Goal: Task Accomplishment & Management: Manage account settings

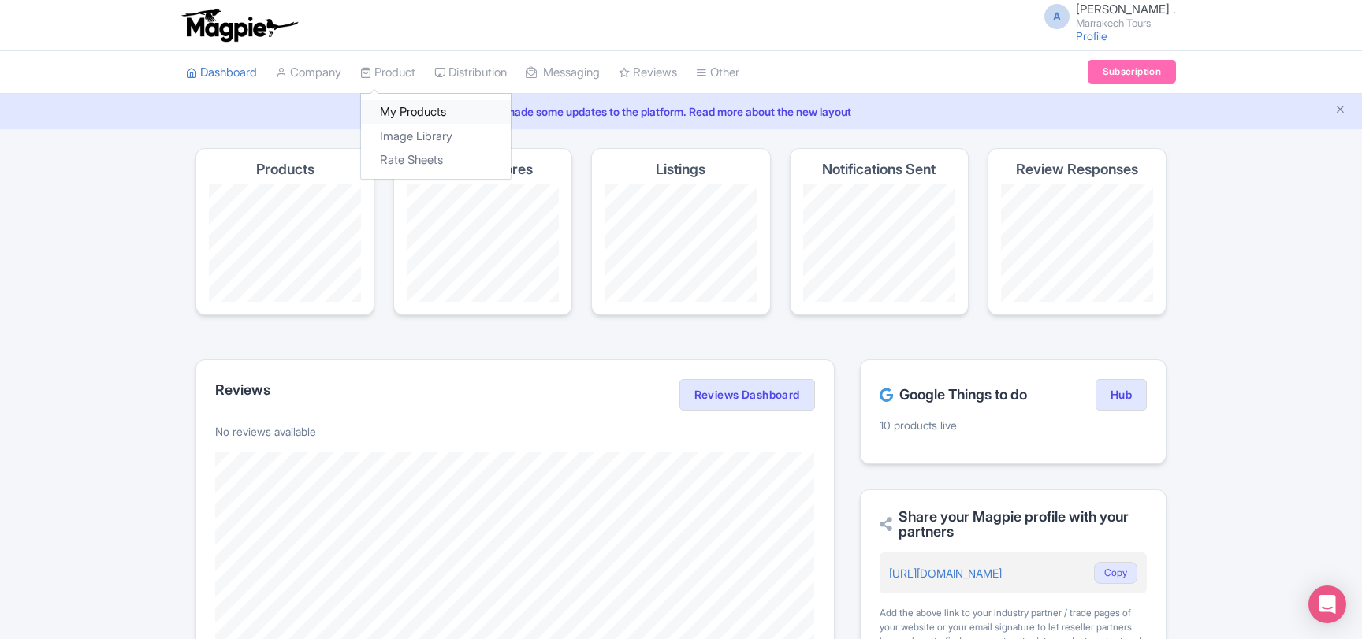
click at [410, 105] on link "My Products" at bounding box center [436, 112] width 150 height 24
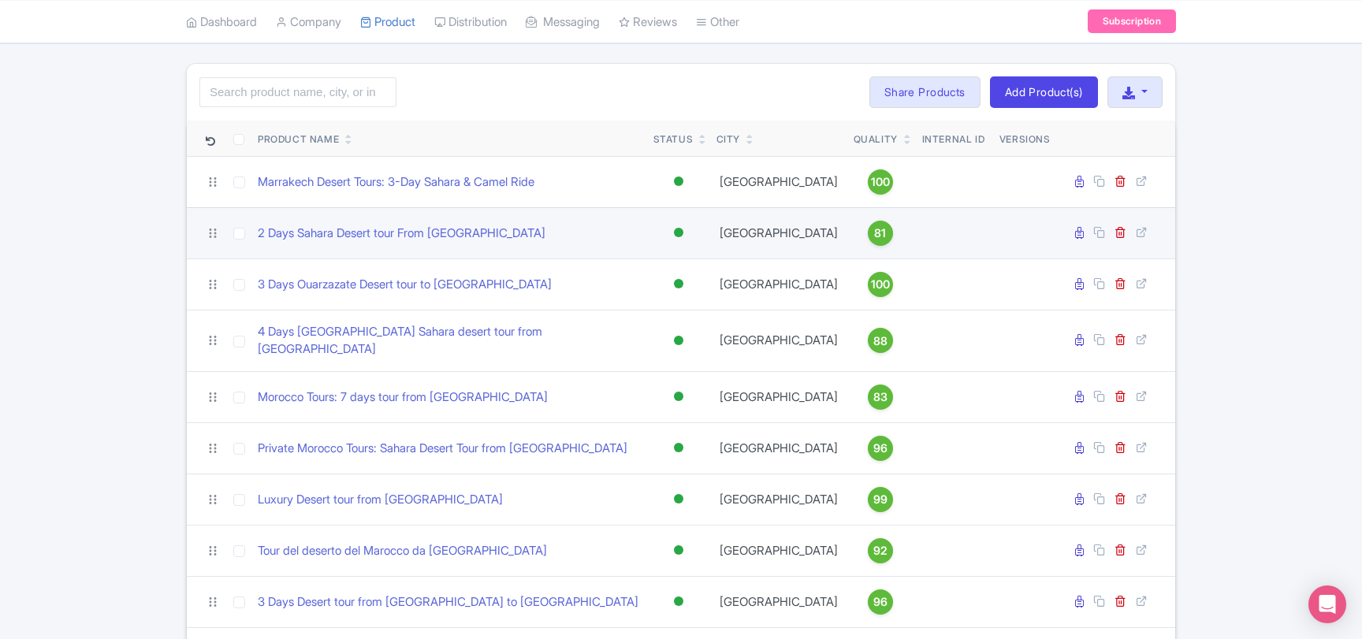
scroll to position [170, 0]
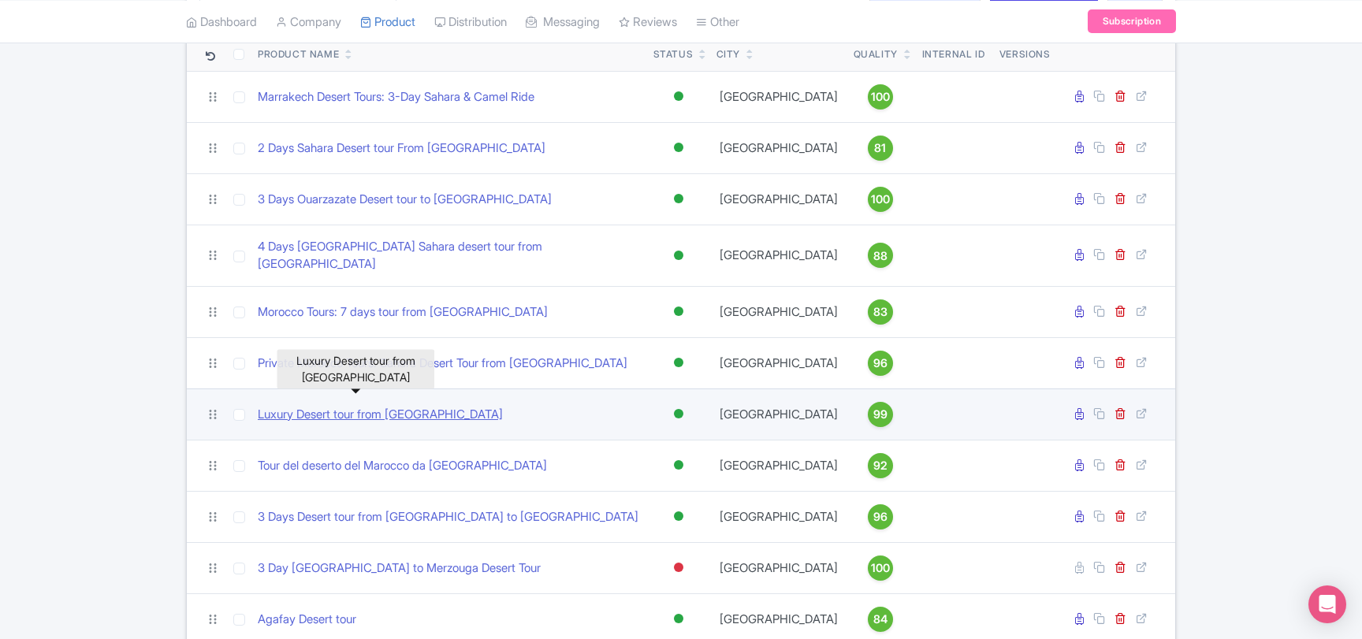
click at [360, 410] on link "Luxury Desert tour from [GEOGRAPHIC_DATA]" at bounding box center [380, 415] width 245 height 18
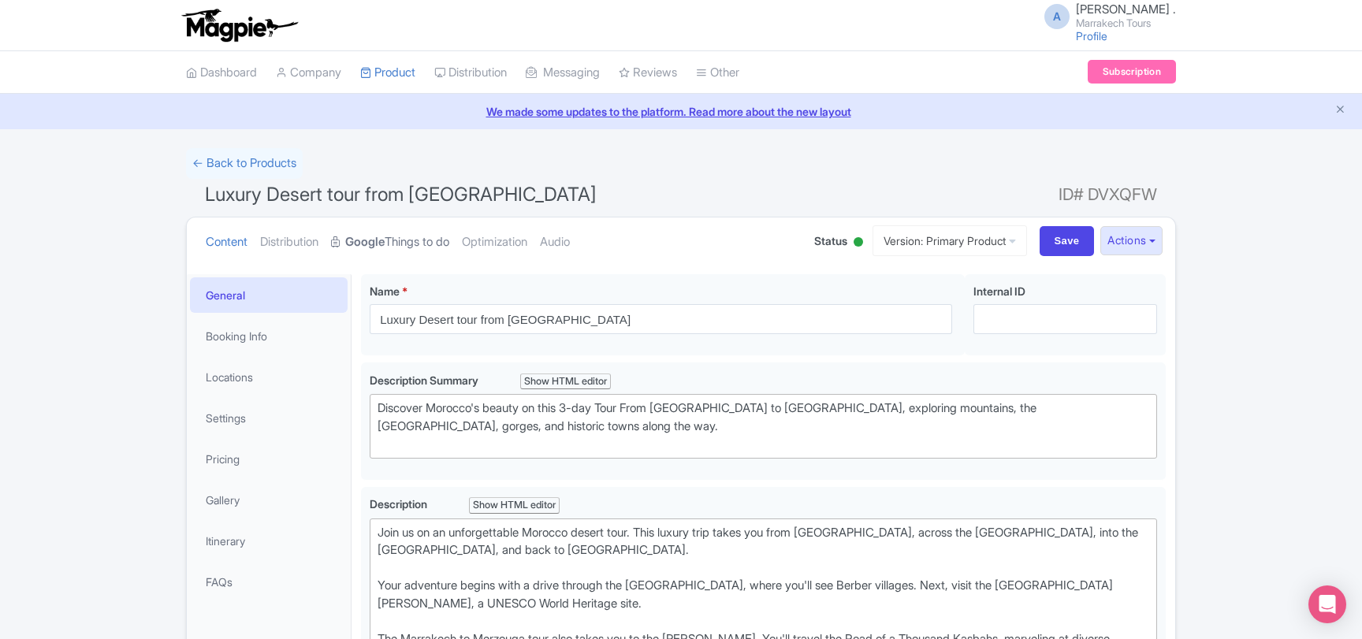
click at [399, 244] on link "Google Things to do" at bounding box center [390, 243] width 118 height 50
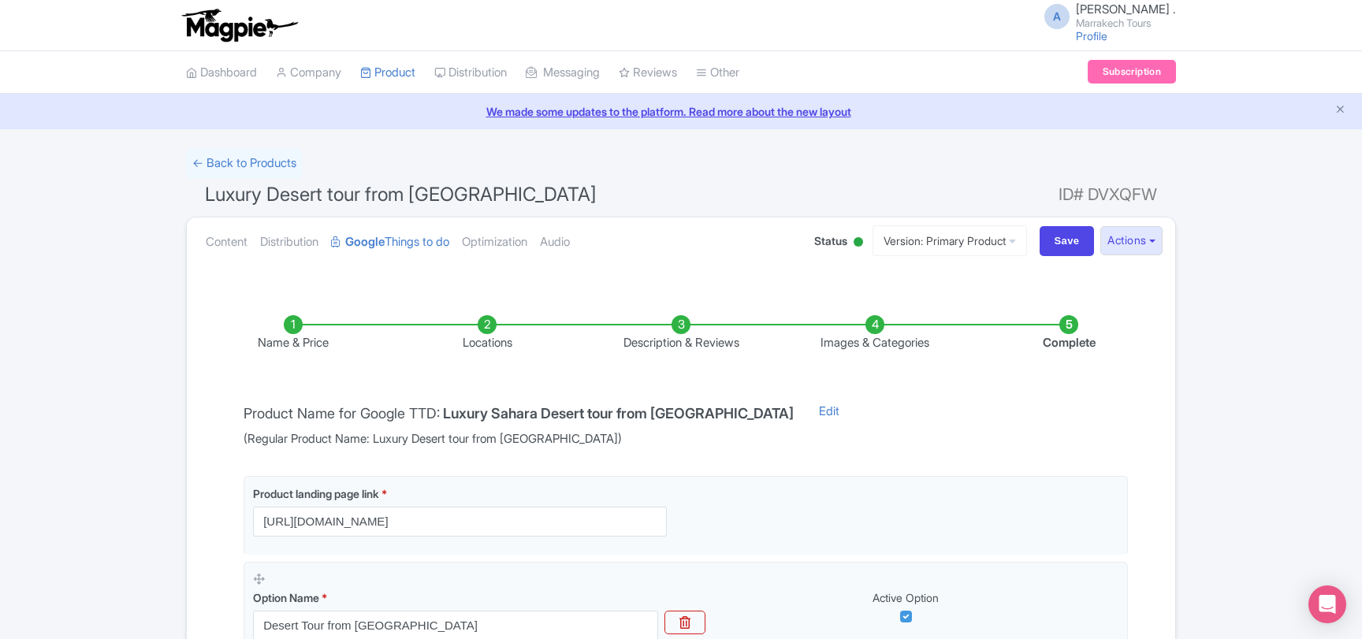
click at [860, 333] on li "Images & Categories" at bounding box center [875, 333] width 194 height 37
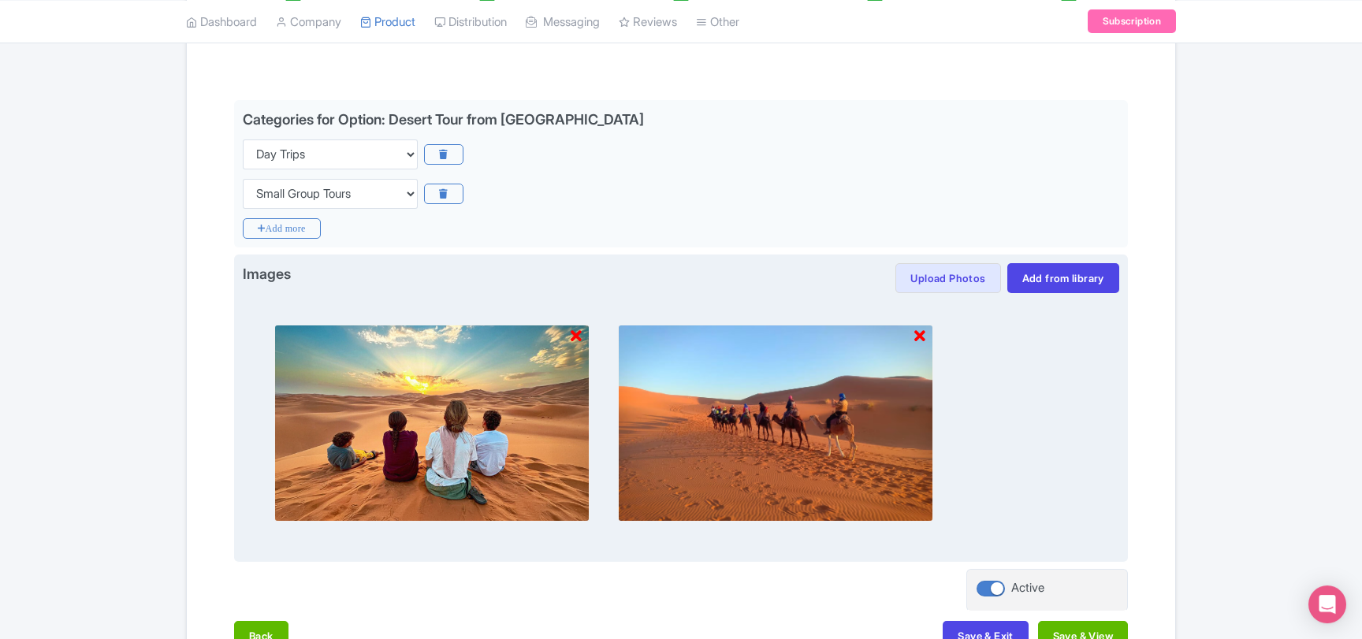
scroll to position [426, 0]
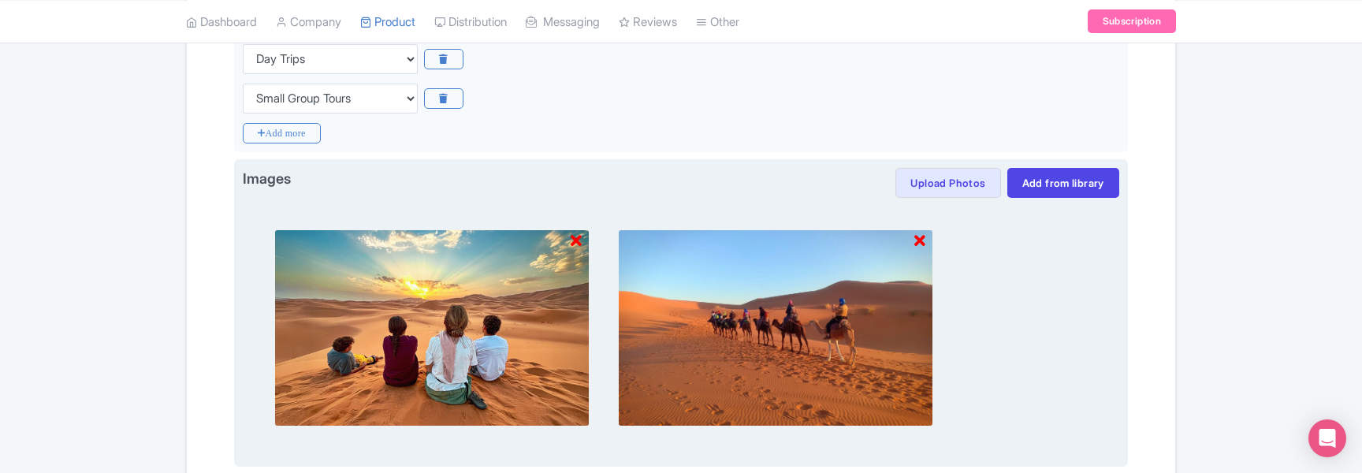
click at [576, 239] on icon at bounding box center [576, 241] width 11 height 16
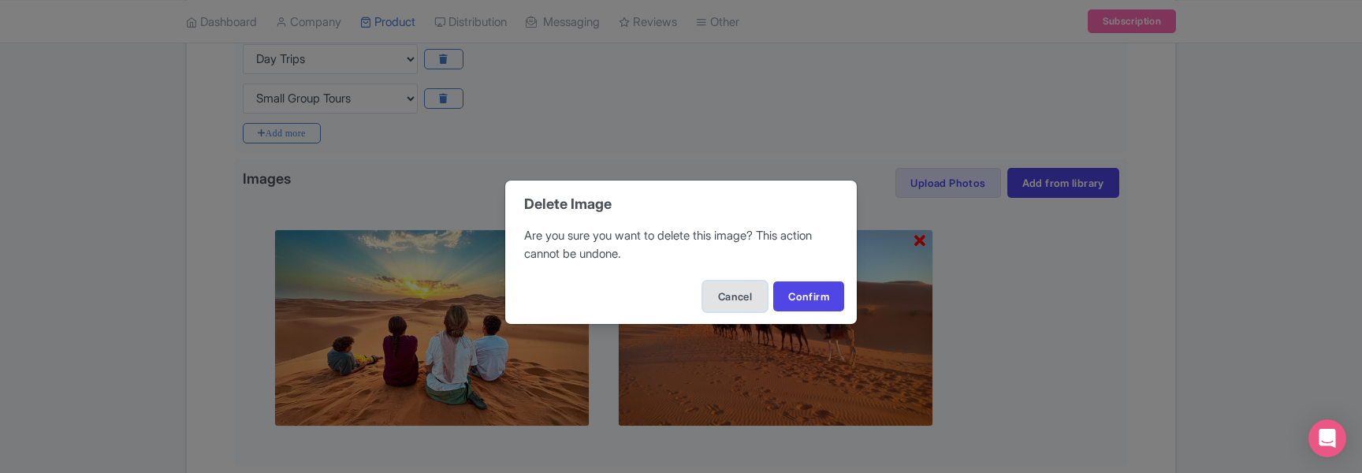
click at [731, 302] on button "Cancel" at bounding box center [735, 296] width 64 height 30
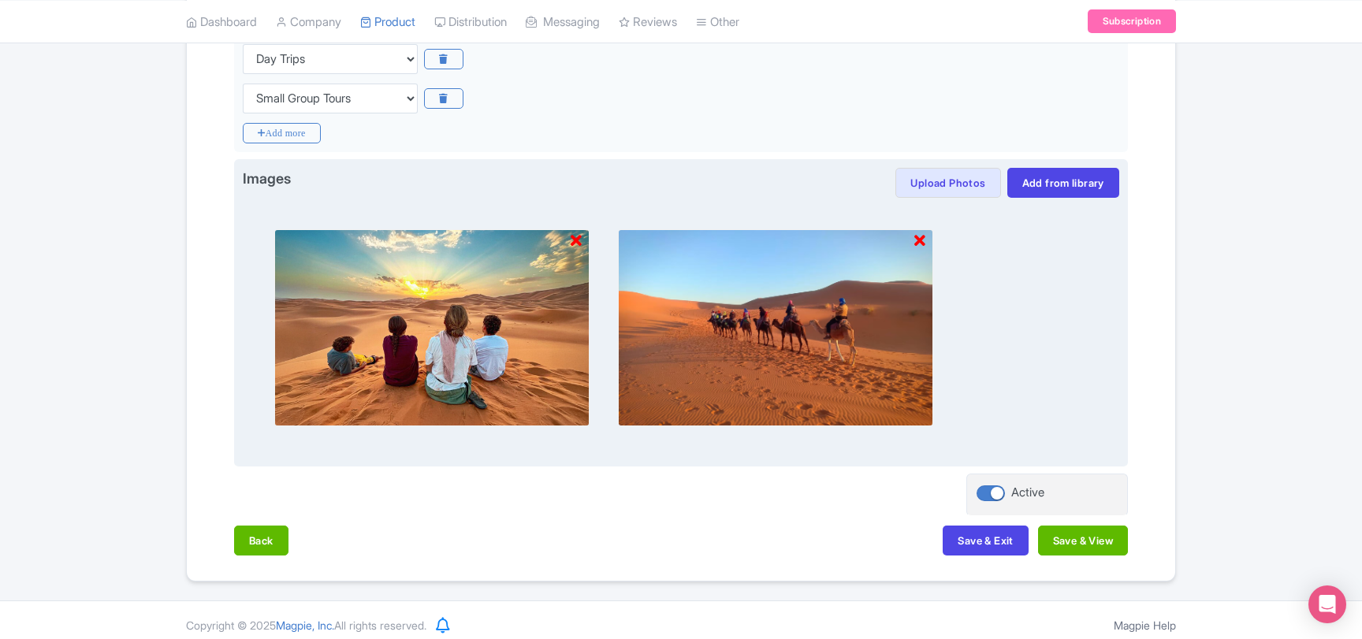
click at [576, 241] on icon at bounding box center [576, 241] width 11 height 16
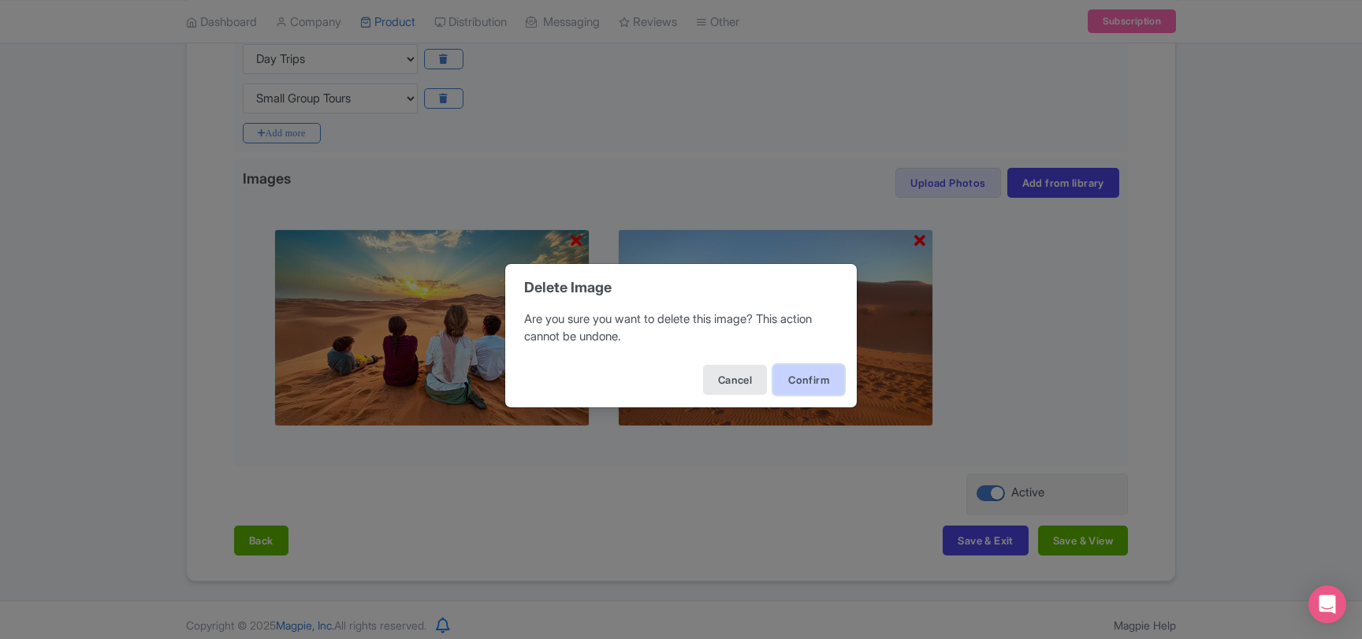
click at [804, 381] on button "Confirm" at bounding box center [808, 380] width 71 height 30
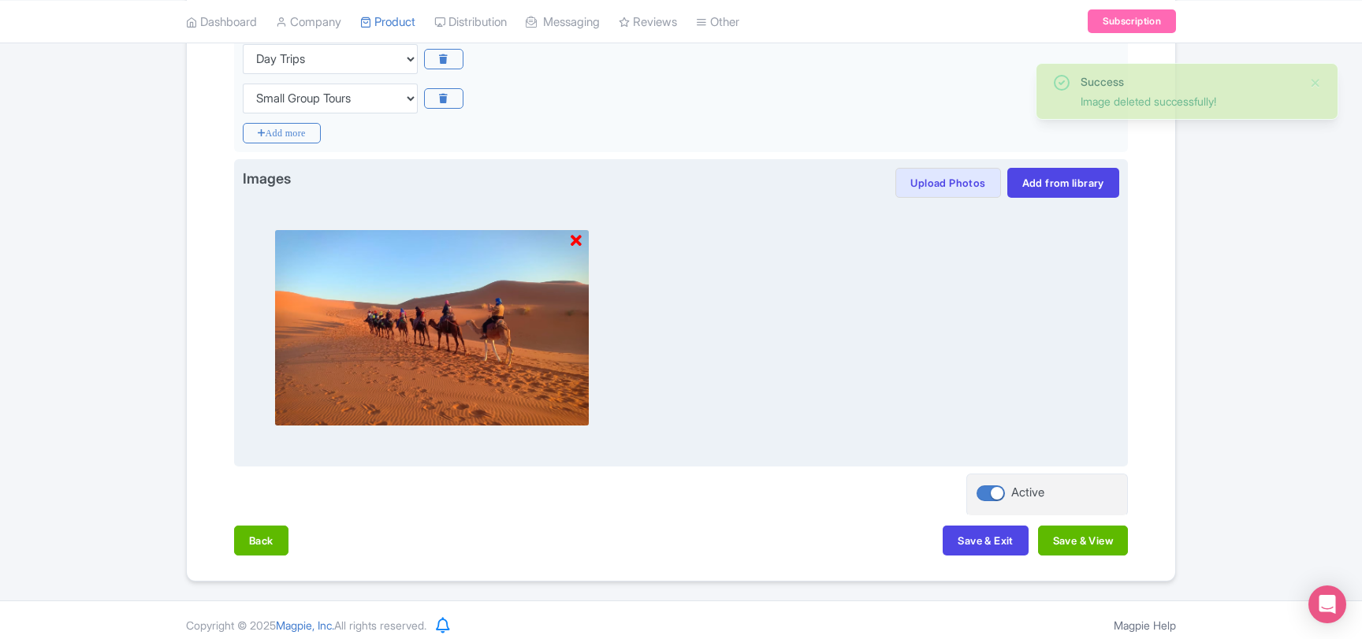
click at [579, 244] on icon at bounding box center [576, 241] width 11 height 16
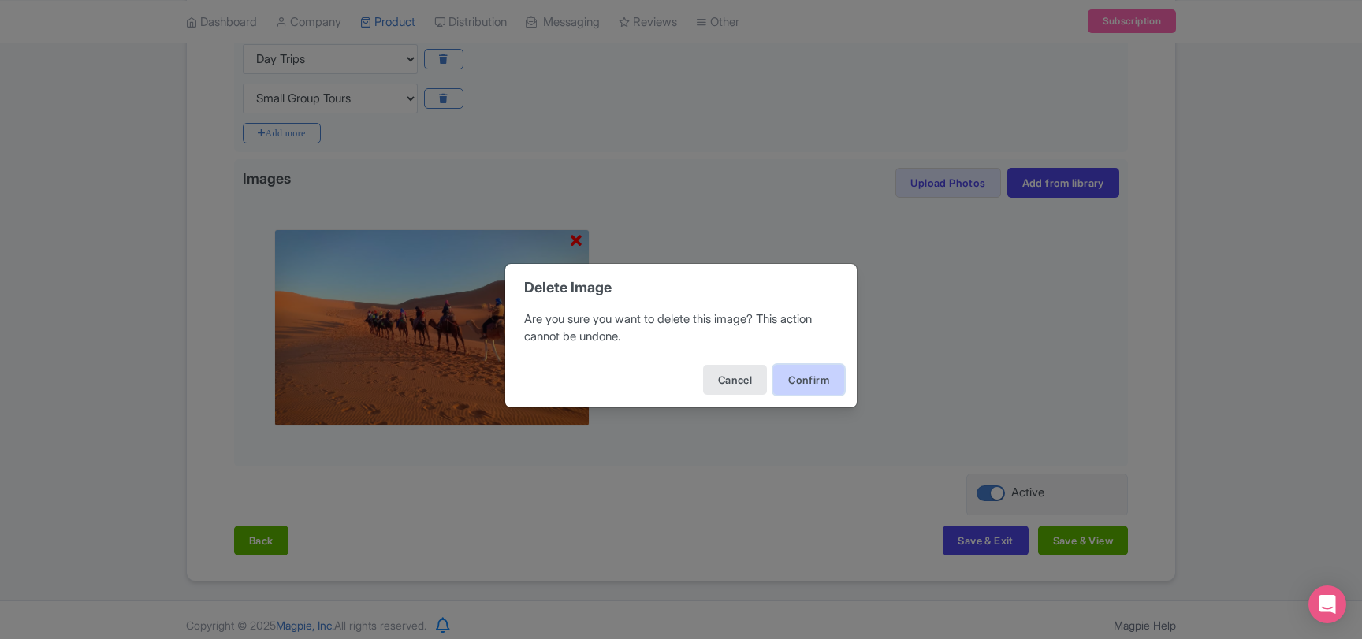
click at [806, 383] on button "Confirm" at bounding box center [808, 380] width 71 height 30
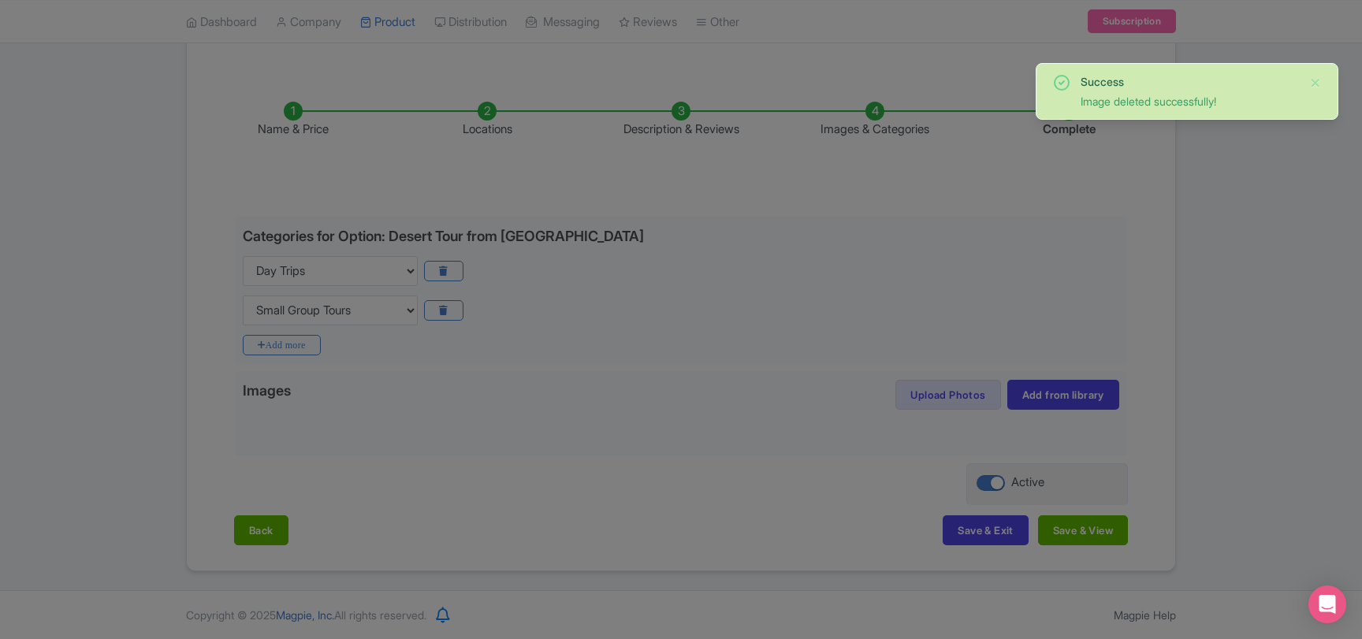
scroll to position [212, 0]
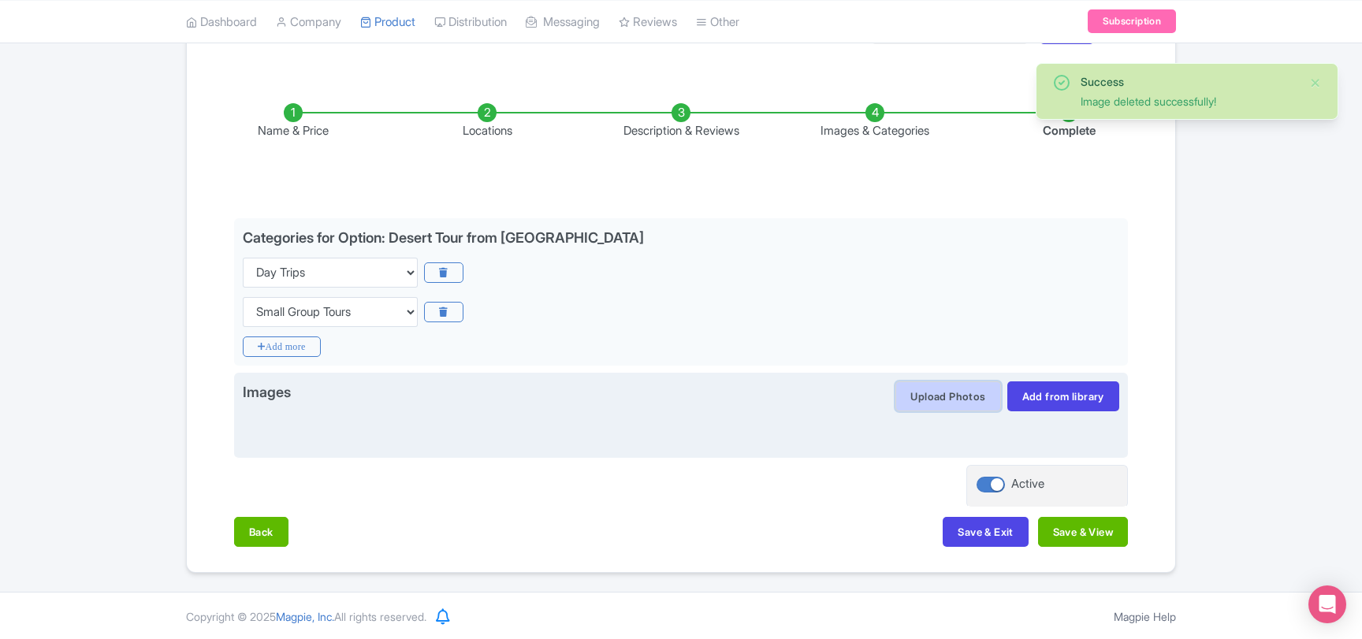
click at [941, 405] on button "Upload Photos" at bounding box center [948, 397] width 105 height 30
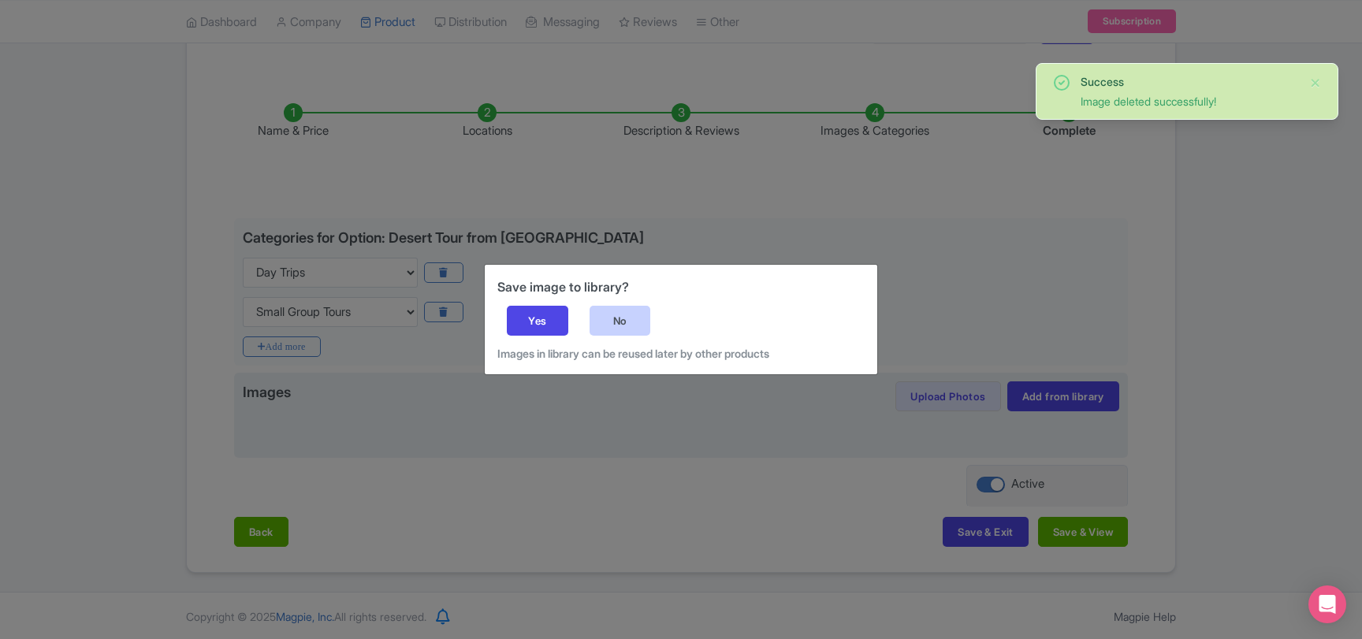
click at [615, 322] on div "No" at bounding box center [620, 321] width 61 height 30
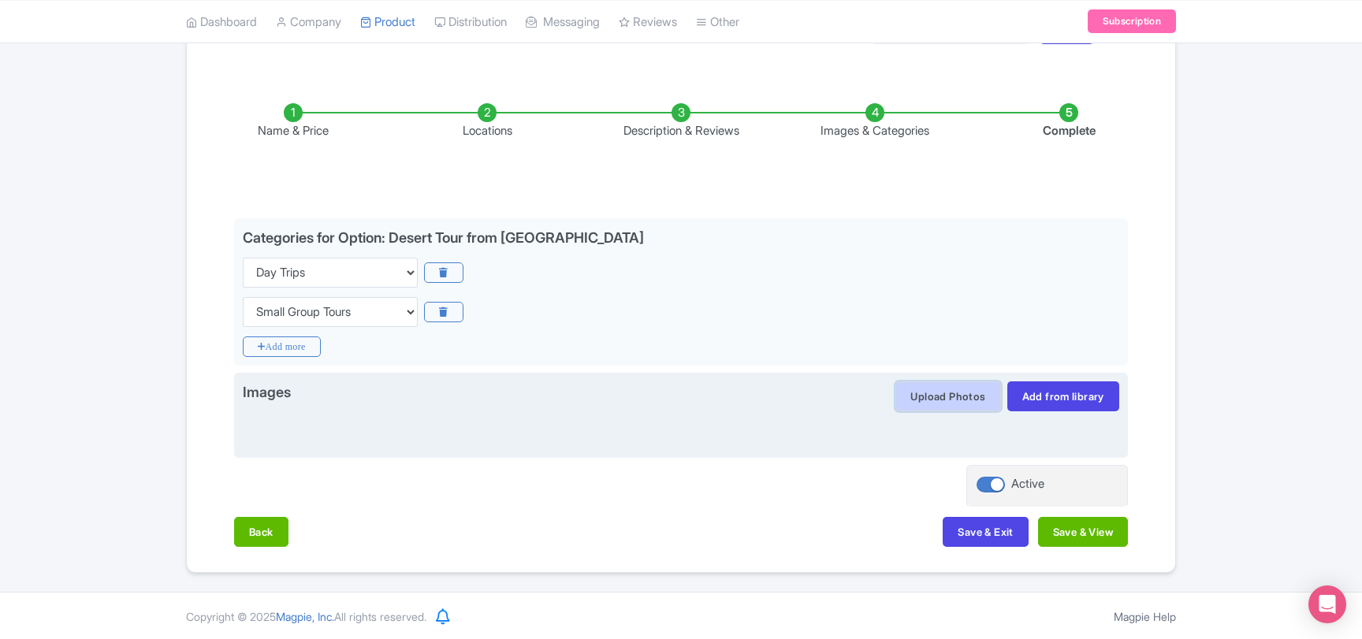
click at [937, 397] on button "Upload Photos" at bounding box center [948, 397] width 105 height 30
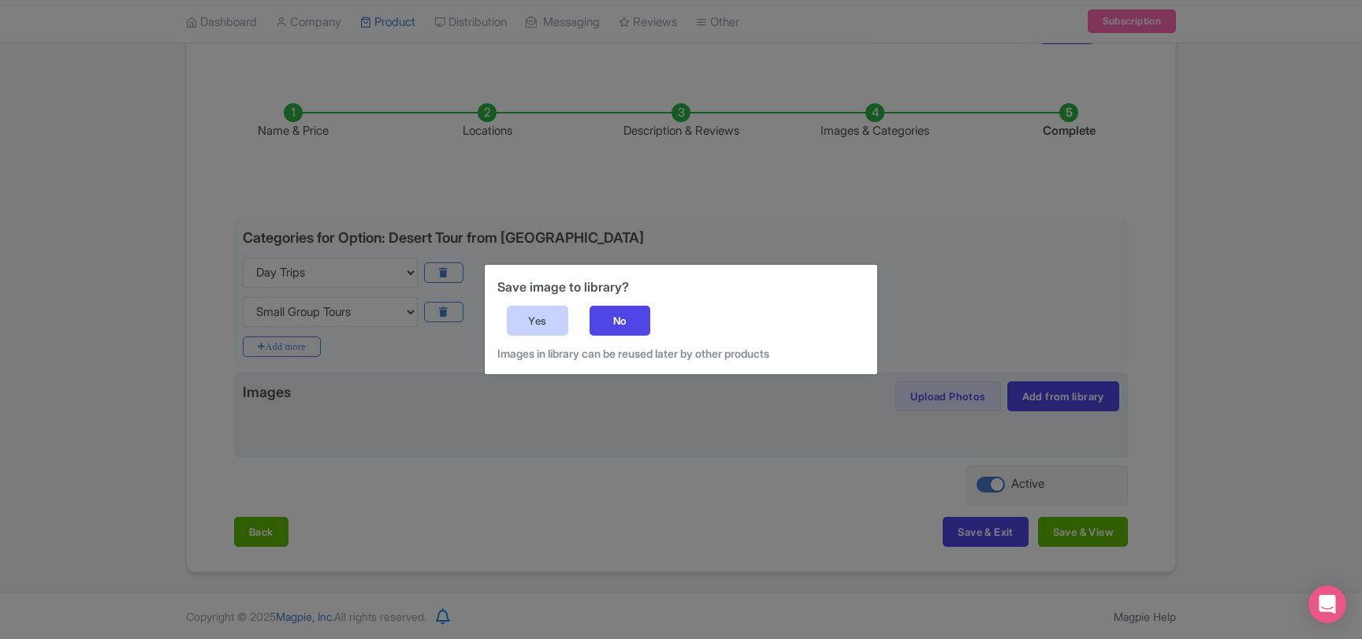
click at [557, 322] on div "Yes" at bounding box center [537, 321] width 61 height 30
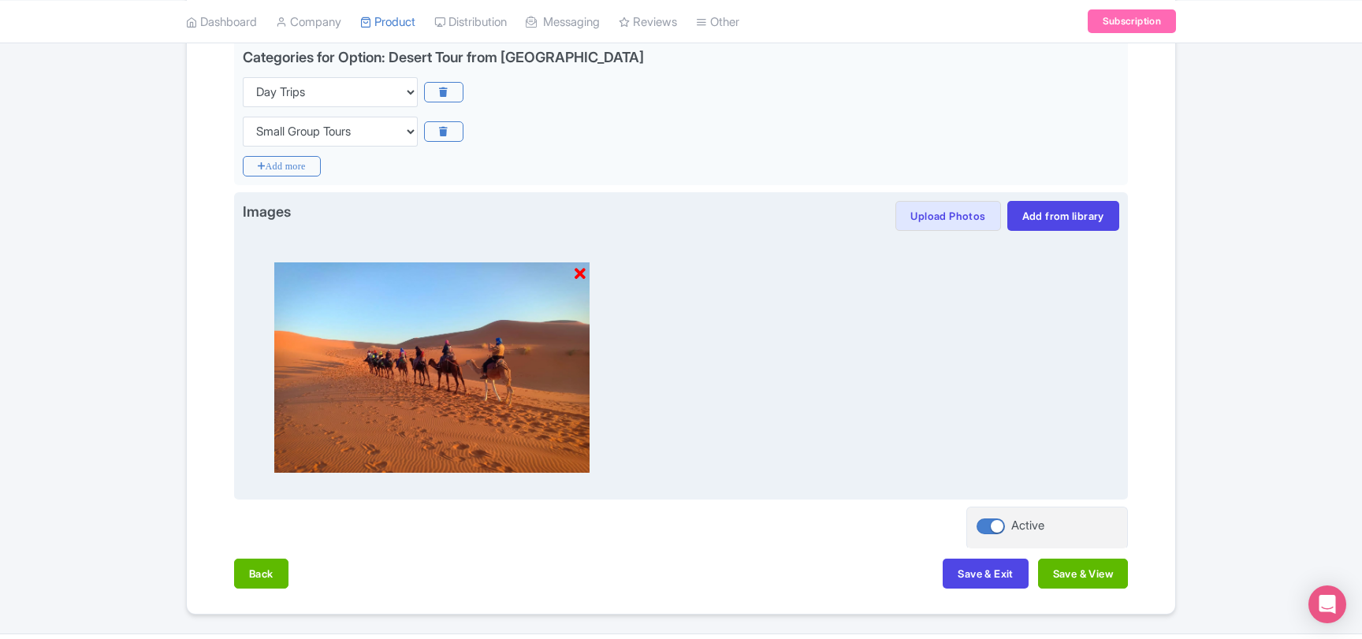
scroll to position [434, 0]
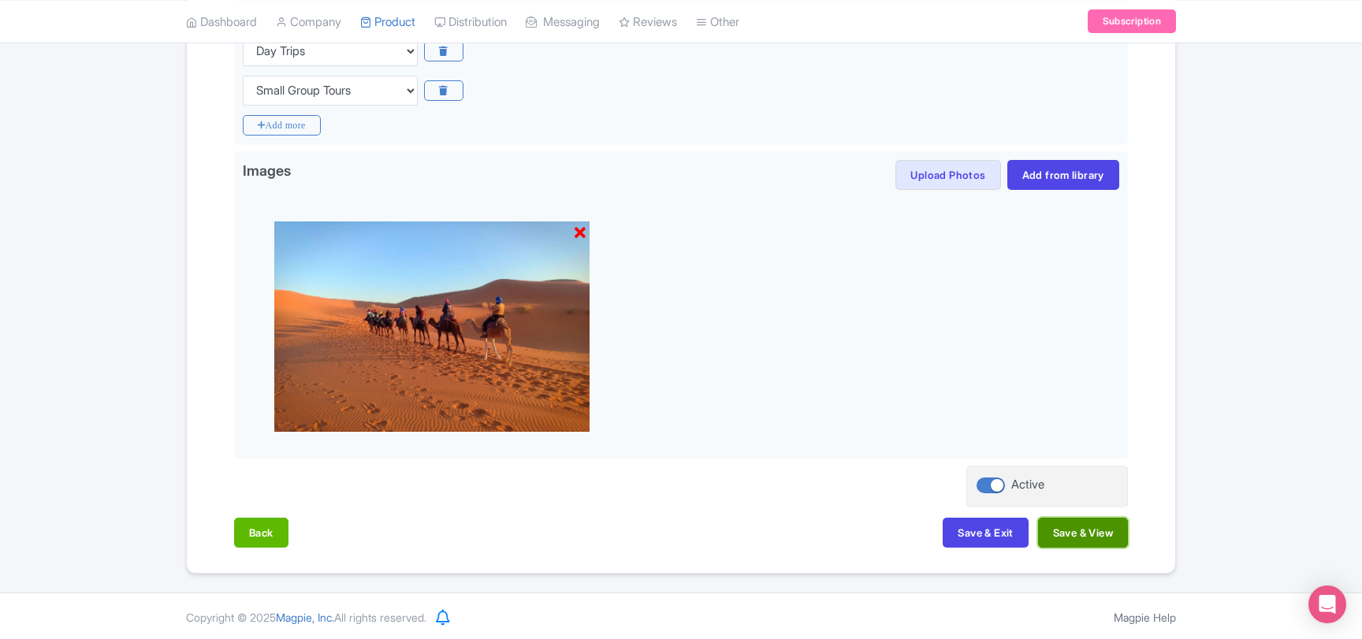
click at [1071, 538] on button "Save & View" at bounding box center [1083, 533] width 90 height 30
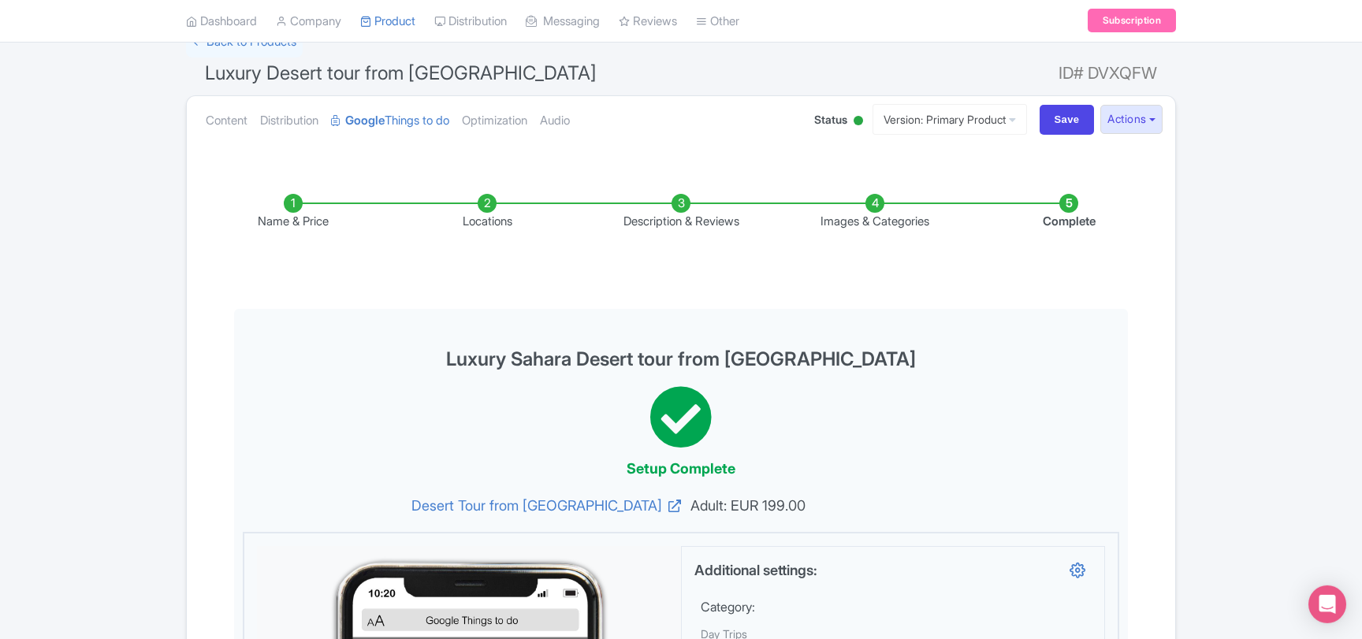
scroll to position [93, 0]
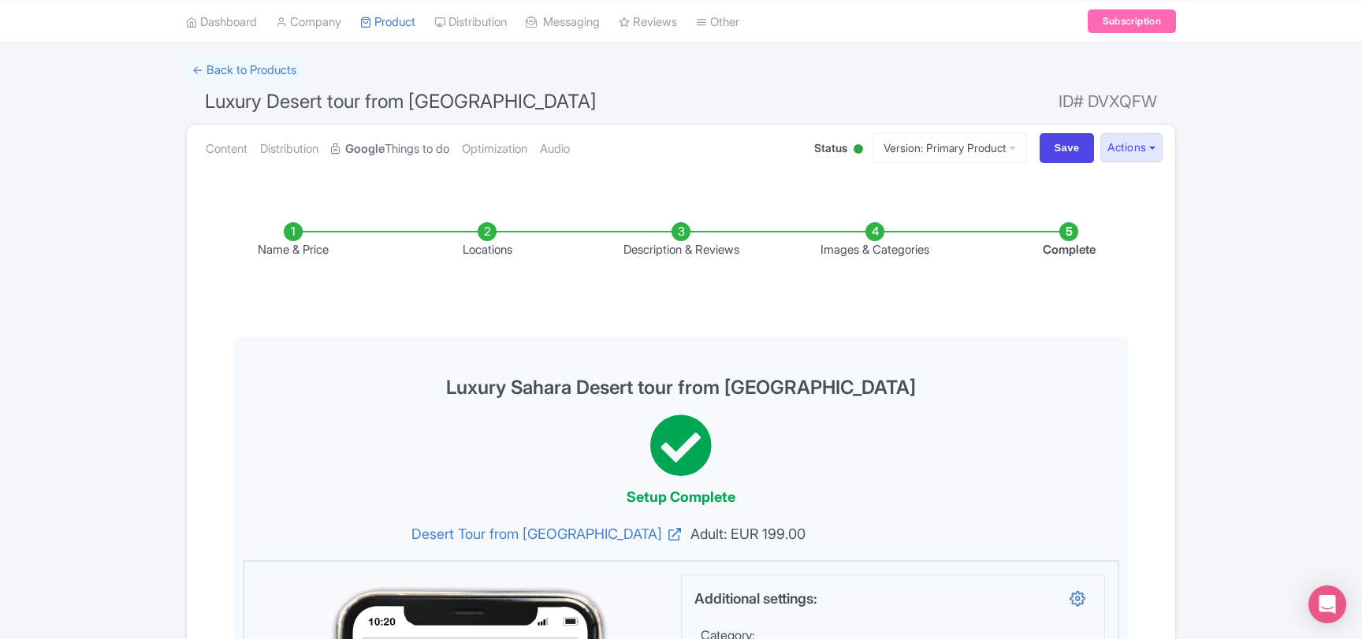
click at [427, 155] on link "Google Things to do" at bounding box center [390, 150] width 118 height 50
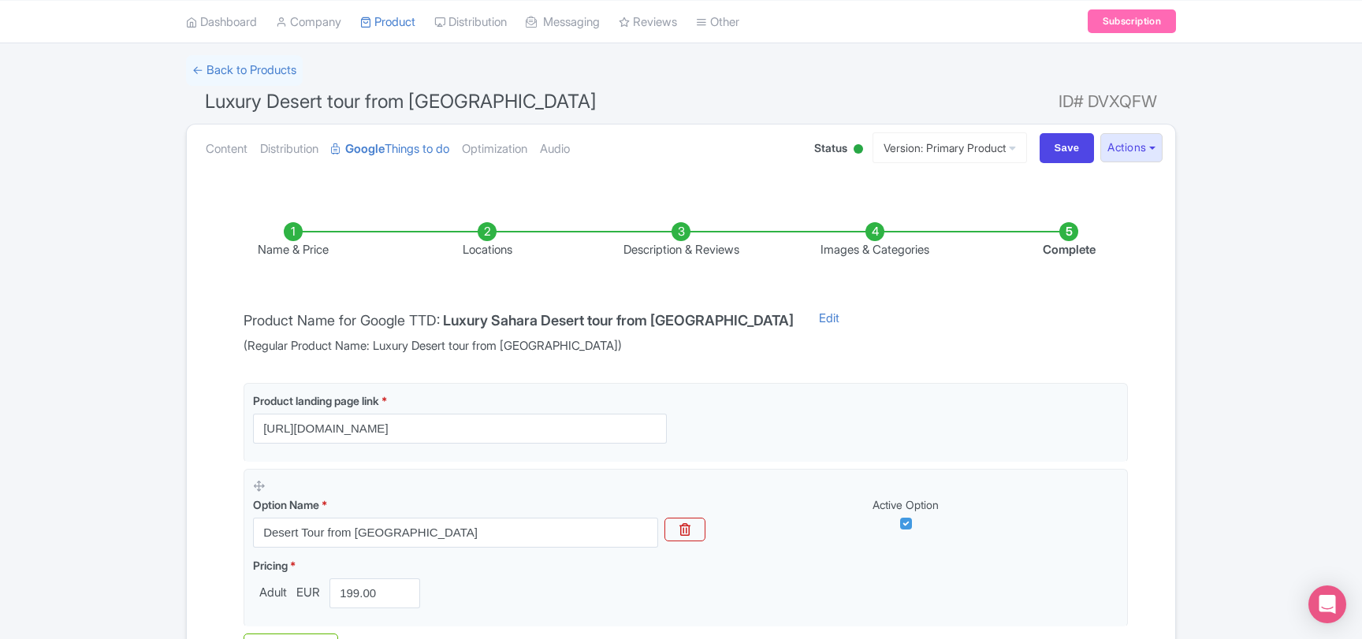
click at [499, 237] on li "Locations" at bounding box center [487, 240] width 194 height 37
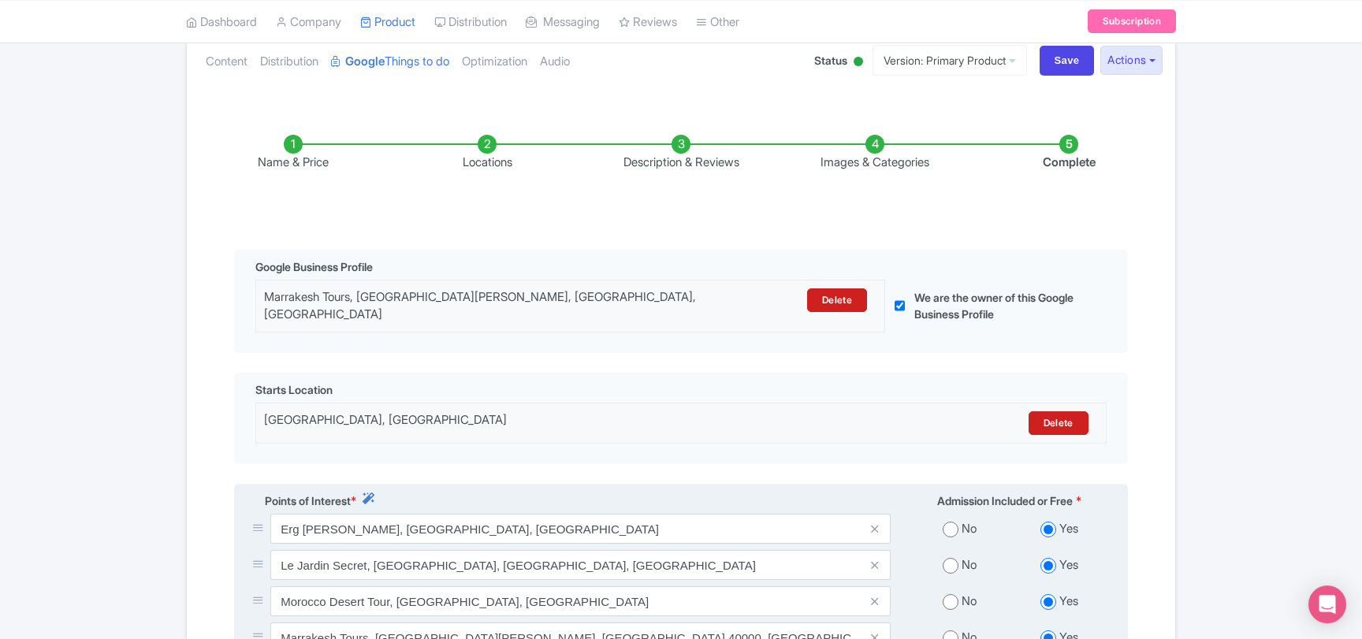
scroll to position [84, 0]
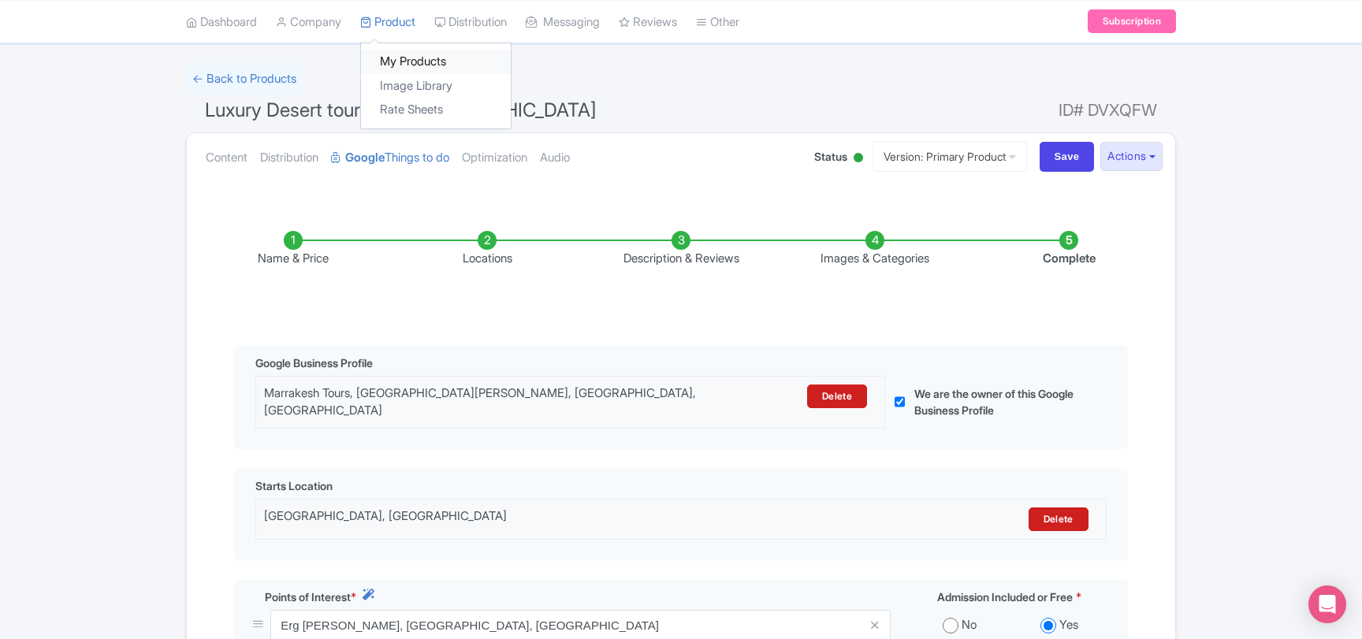
click at [398, 54] on link "My Products" at bounding box center [436, 62] width 150 height 24
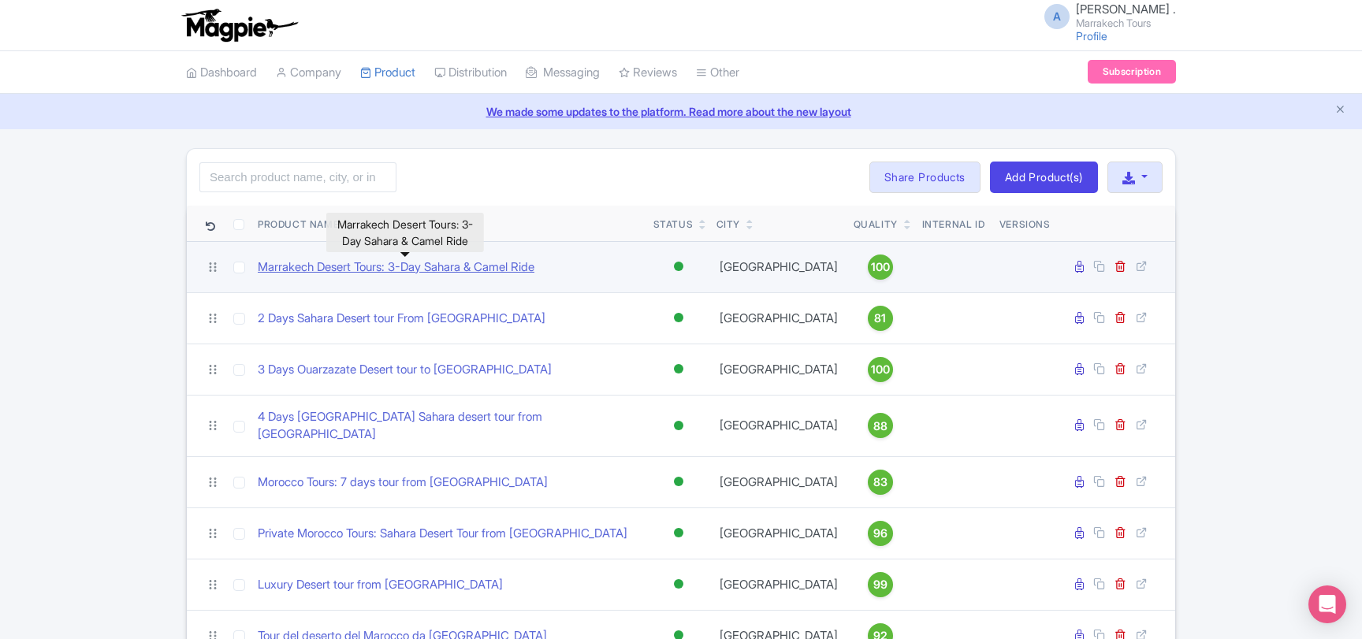
click at [383, 271] on link "Marrakech Desert Tours: 3-Day Sahara & Camel Ride" at bounding box center [396, 268] width 277 height 18
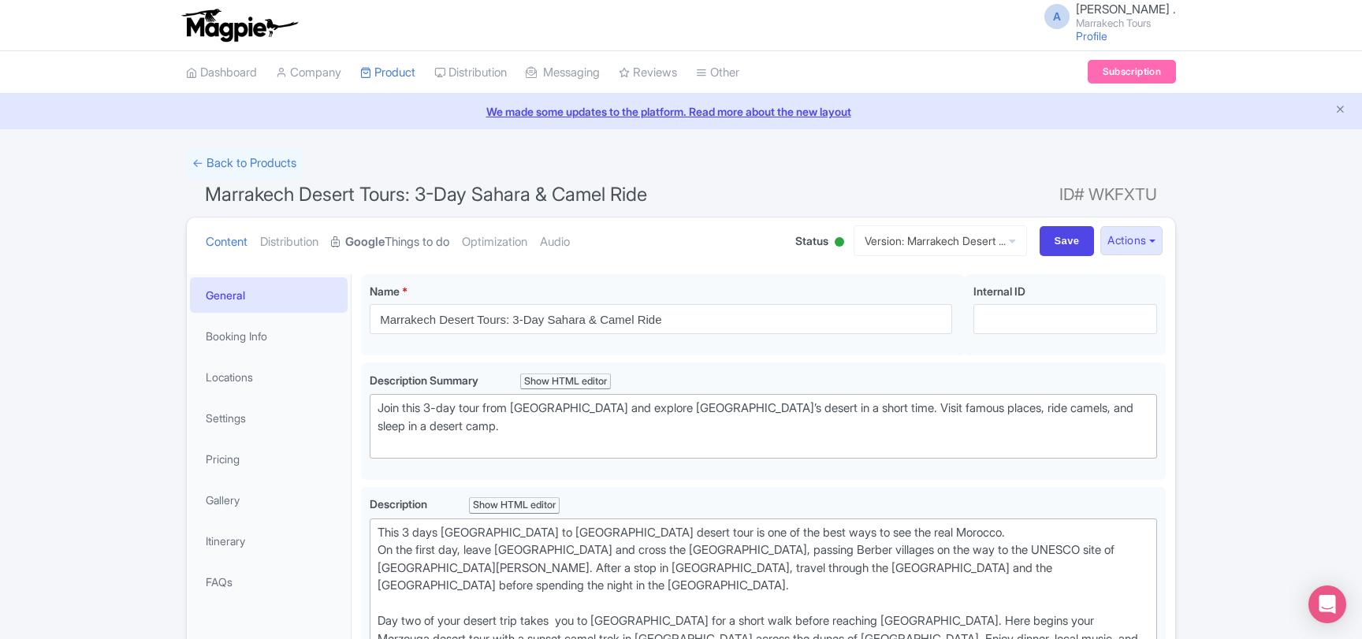
click at [410, 241] on link "Google Things to do" at bounding box center [390, 243] width 118 height 50
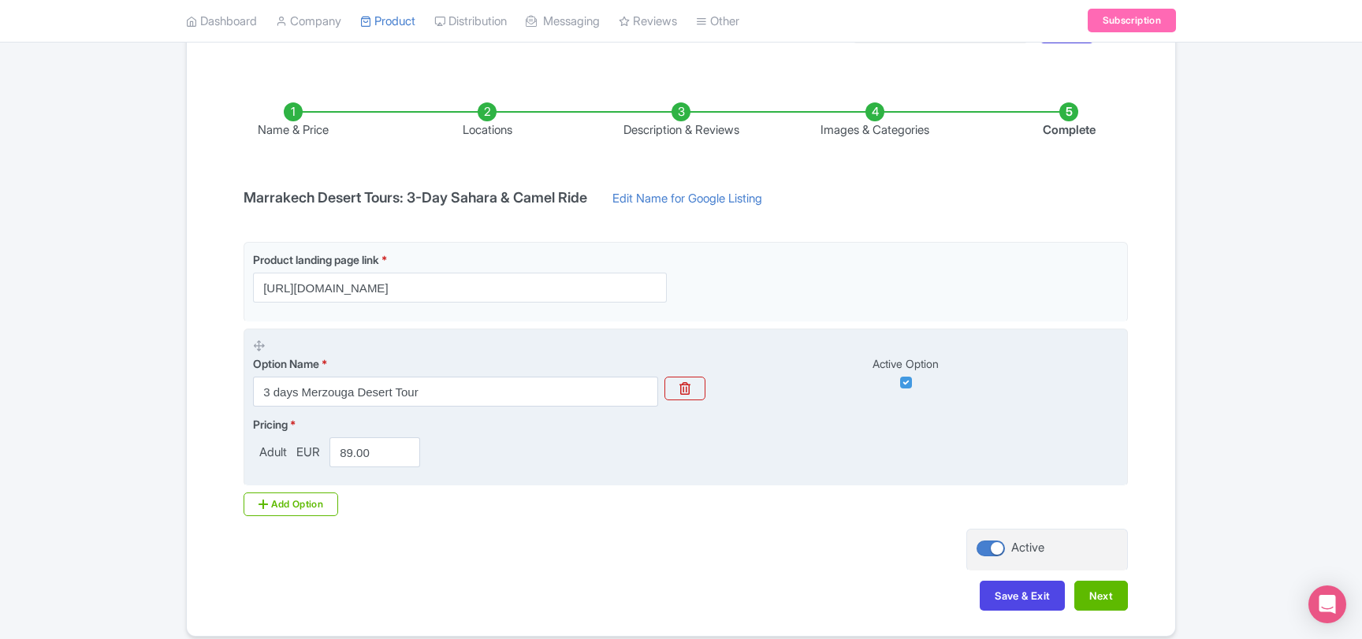
scroll to position [106, 0]
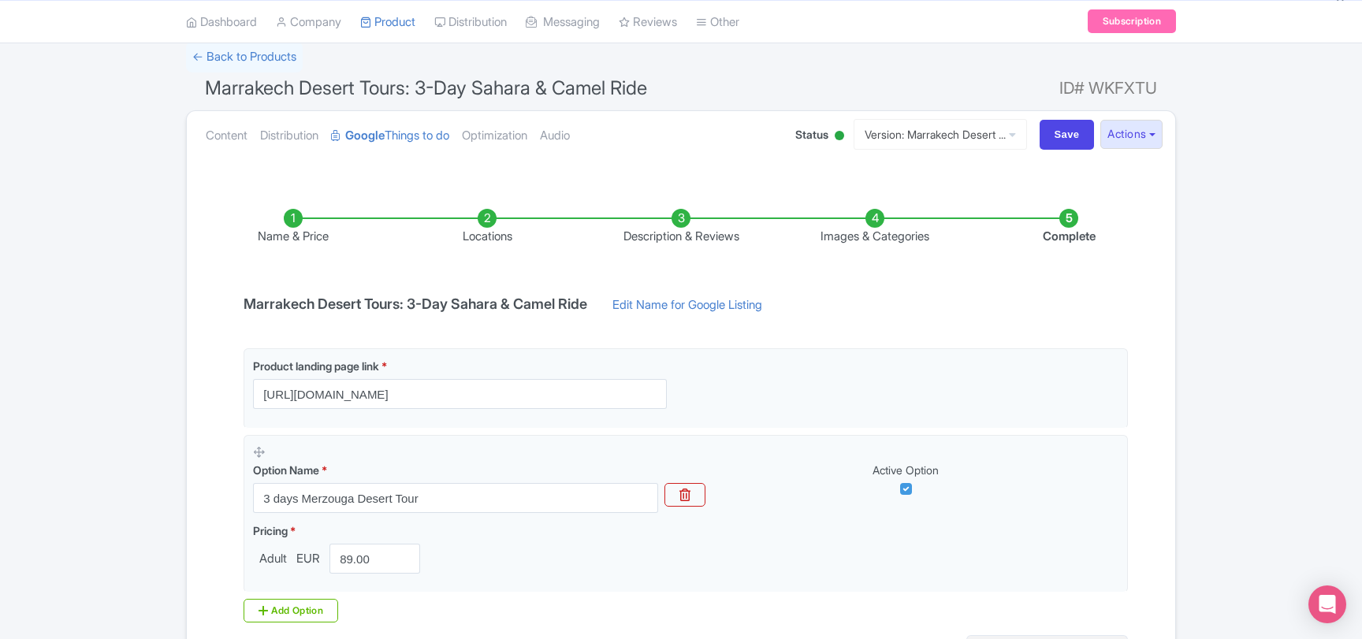
click at [851, 231] on li "Images & Categories" at bounding box center [875, 227] width 194 height 37
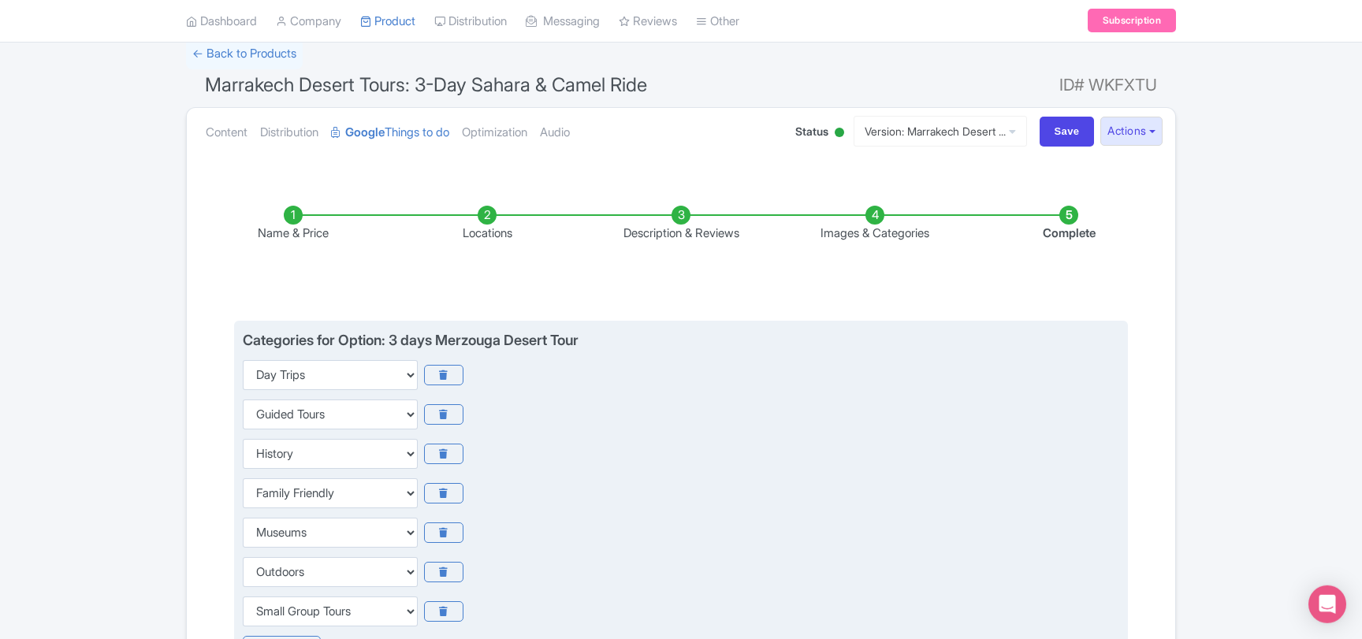
scroll to position [21, 0]
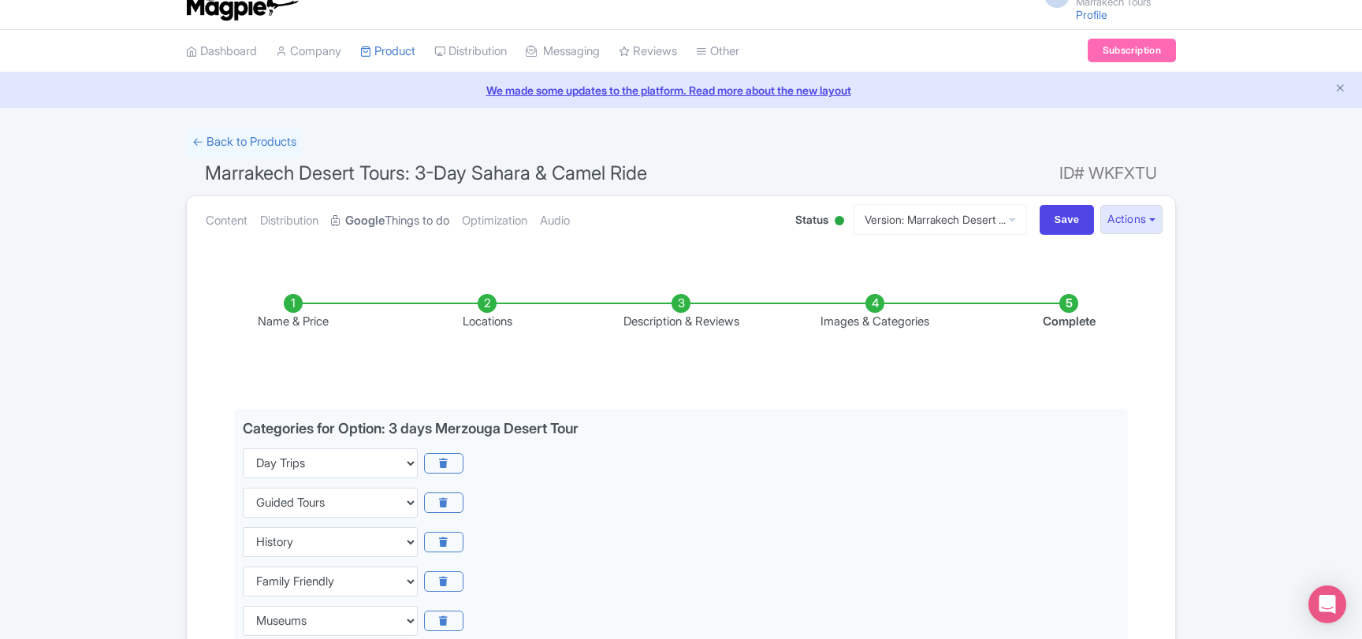
click at [396, 225] on link "Google Things to do" at bounding box center [390, 221] width 118 height 50
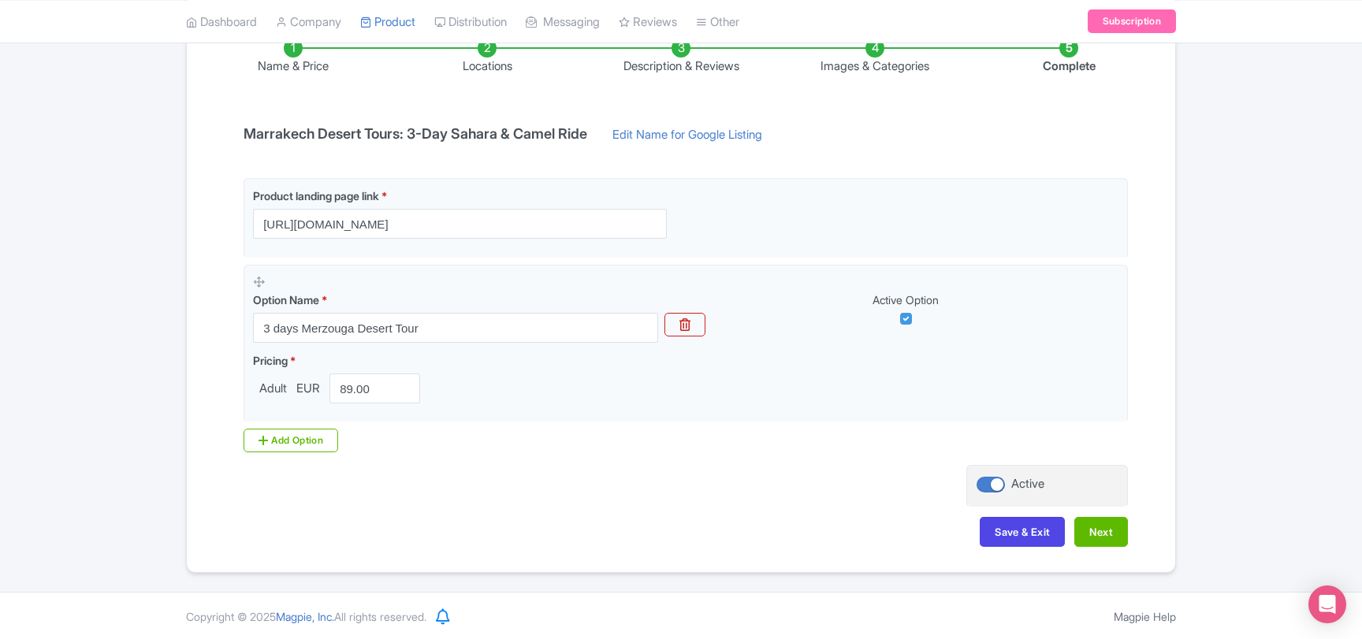
scroll to position [0, 0]
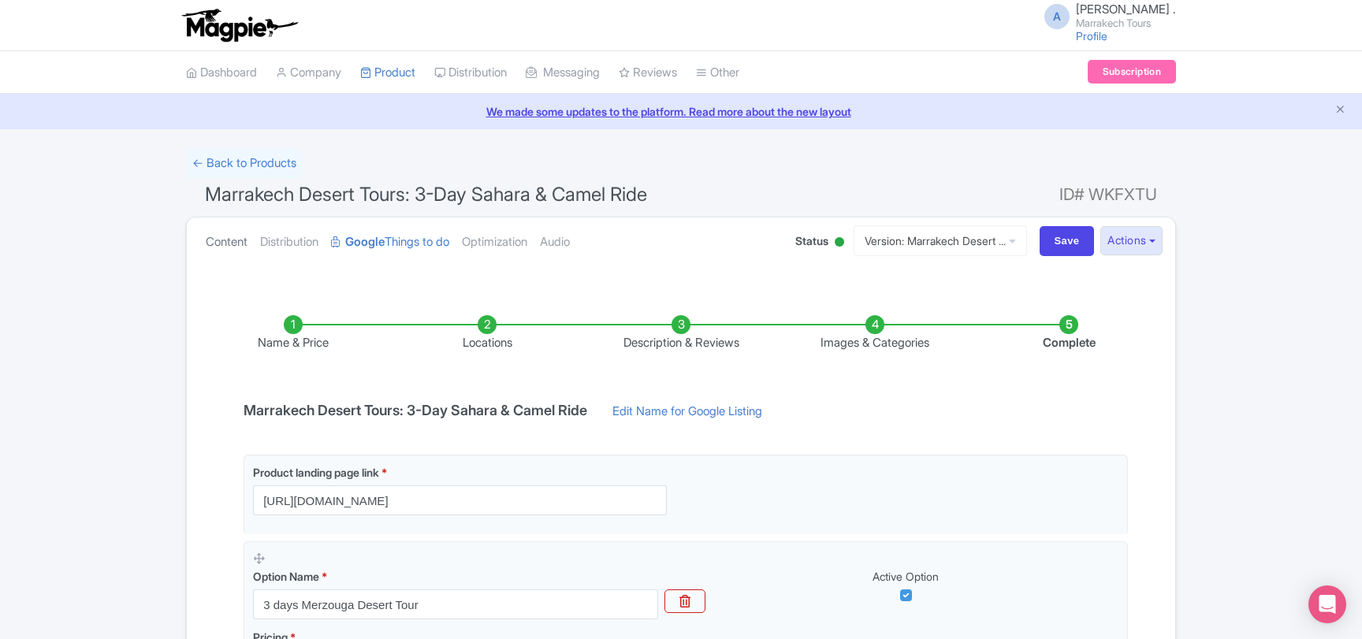
click at [221, 240] on link "Content" at bounding box center [227, 243] width 42 height 50
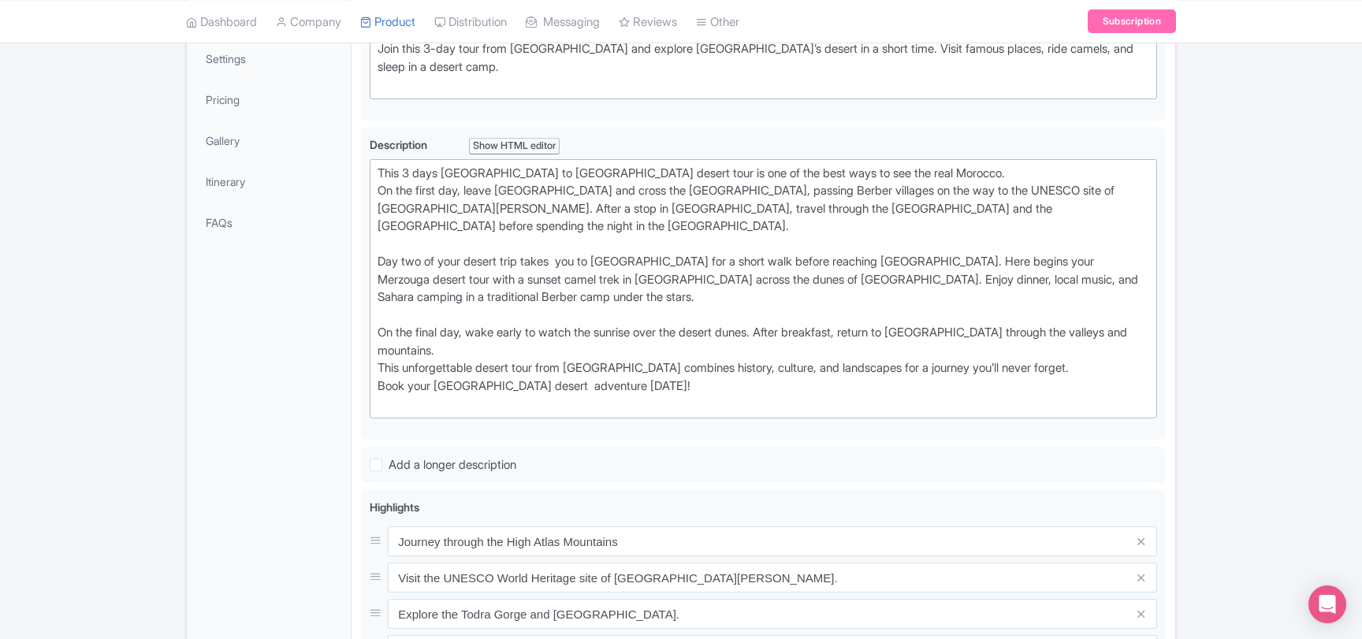
scroll to position [19, 0]
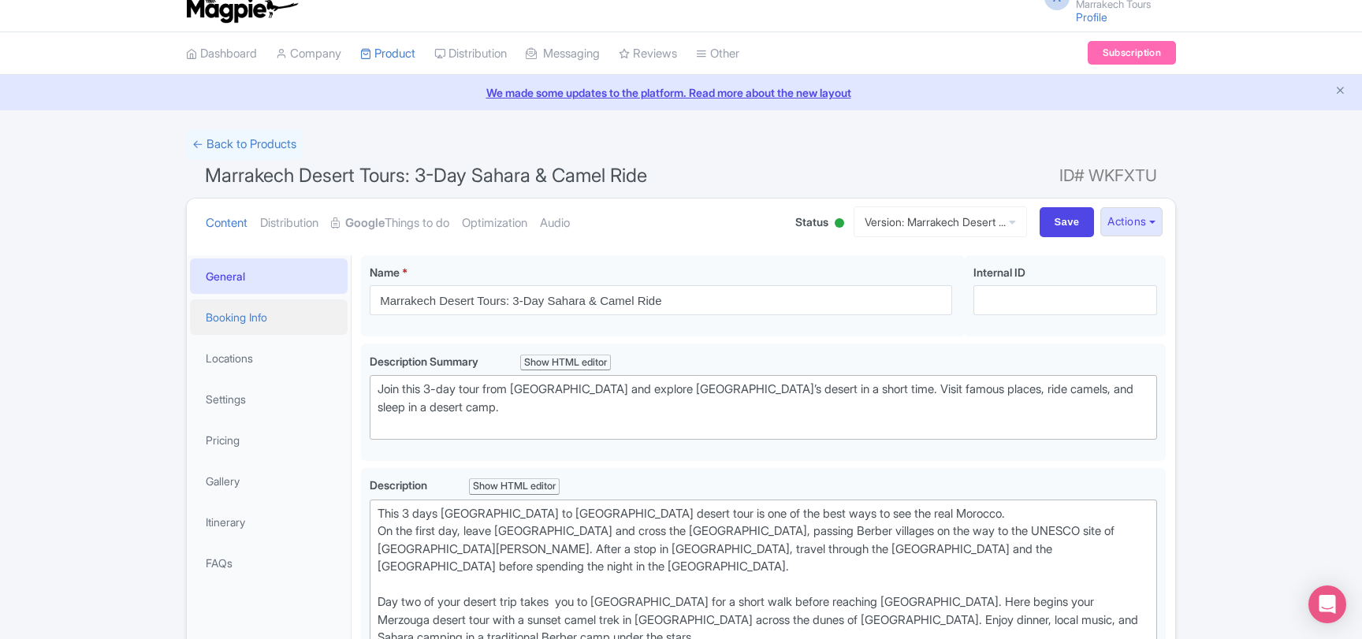
click at [259, 307] on link "Booking Info" at bounding box center [269, 317] width 158 height 35
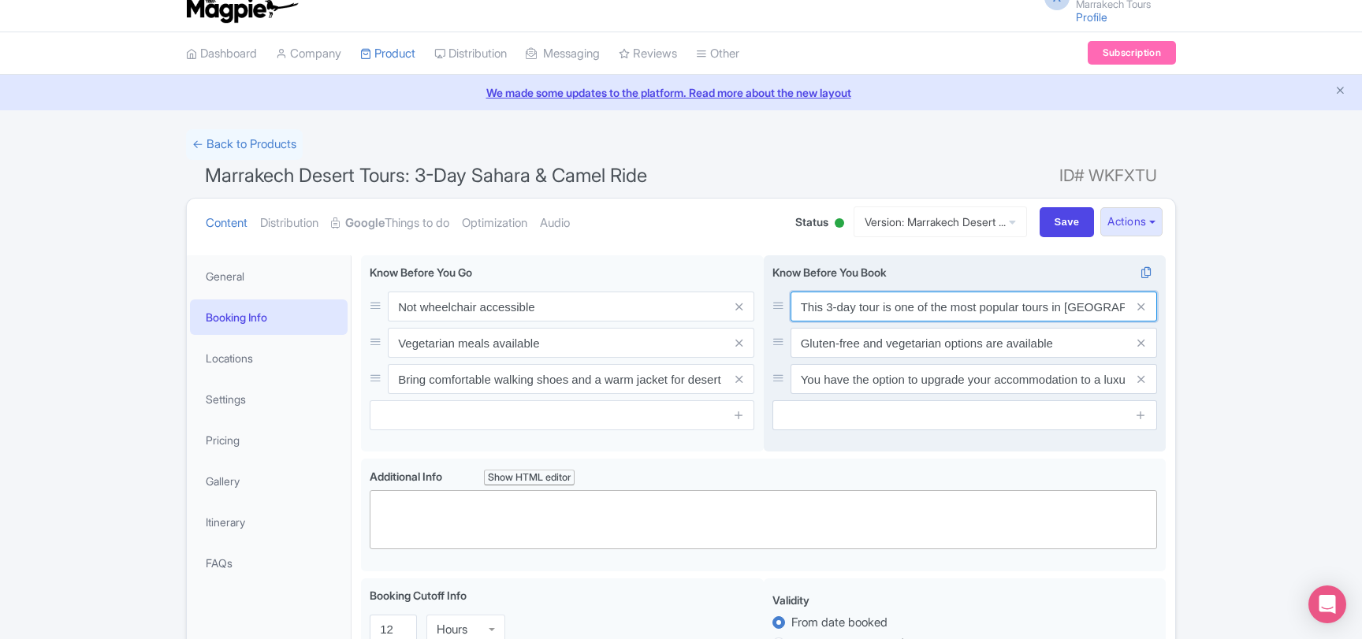
click at [838, 304] on input "This 3-day tour is one of the most popular tours in Marrakech ." at bounding box center [974, 307] width 367 height 30
paste input "Corrected version: **This is the most booked desert tour from Marrakech.**"
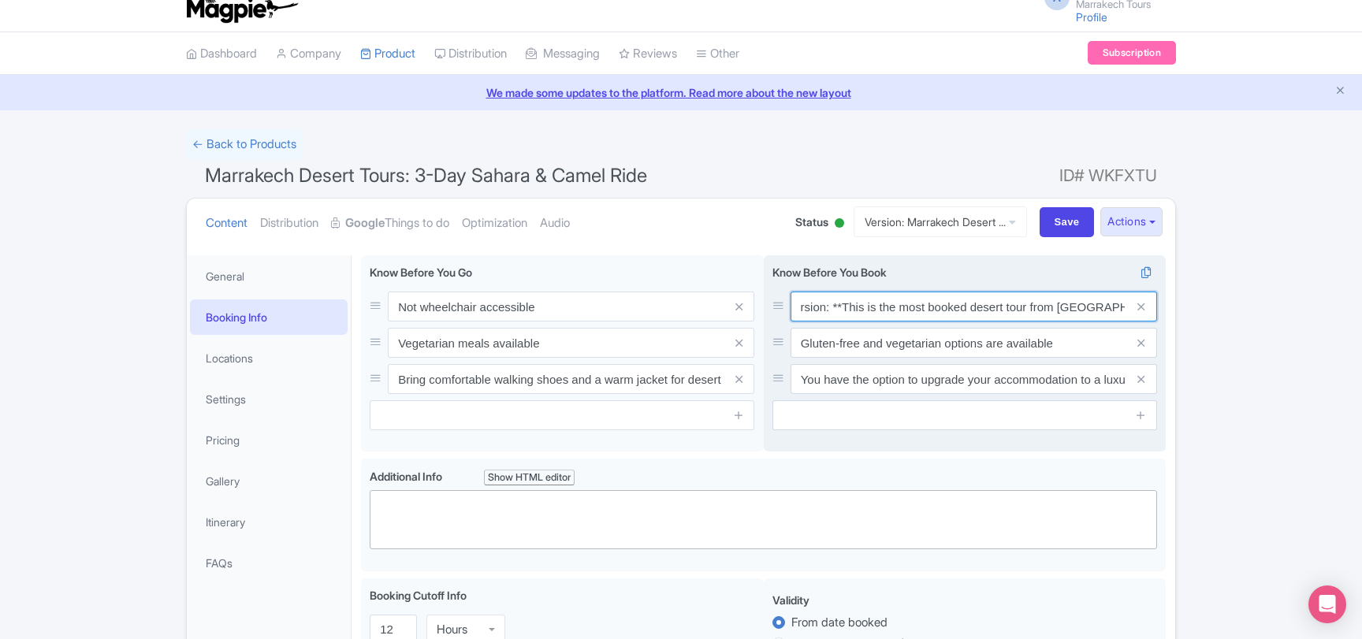
drag, startPoint x: 1116, startPoint y: 304, endPoint x: 1129, endPoint y: 306, distance: 13.5
click at [1129, 305] on input "Corrected version: **This is the most booked desert tour from Marrakech.**" at bounding box center [974, 307] width 367 height 30
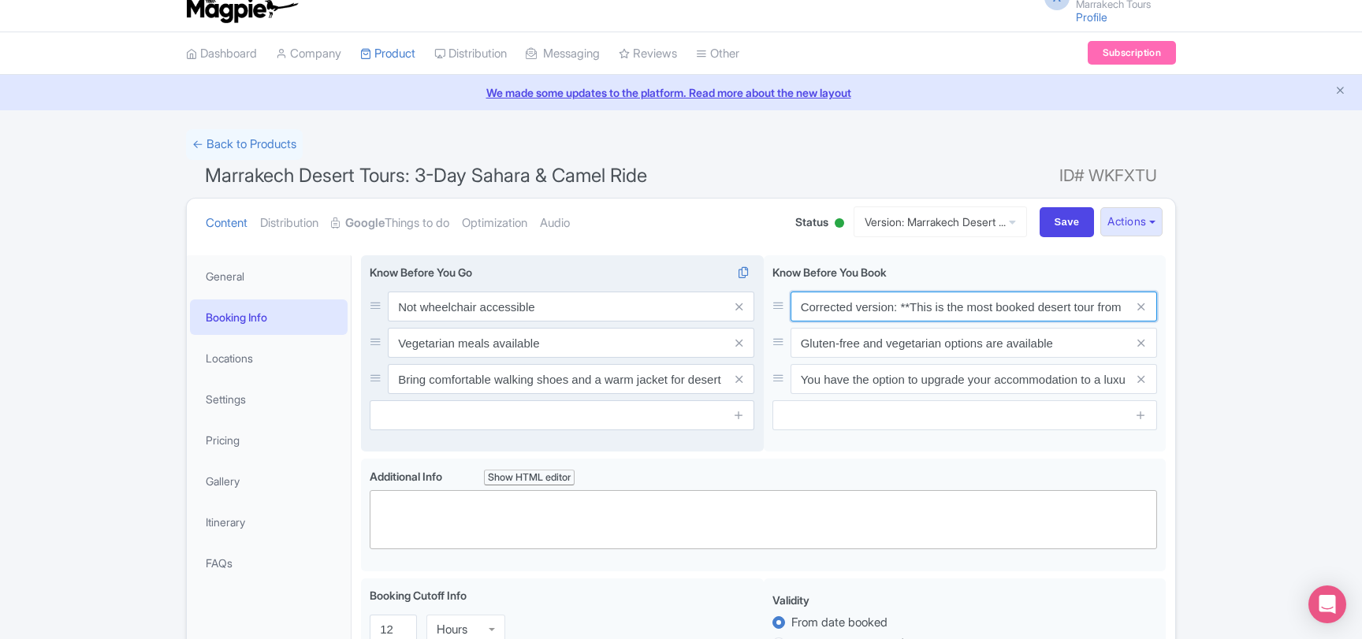
drag, startPoint x: 855, startPoint y: 309, endPoint x: 756, endPoint y: 307, distance: 98.6
click at [791, 307] on input "Corrected version: **This is the most booked desert tour from Marrakech" at bounding box center [974, 307] width 367 height 30
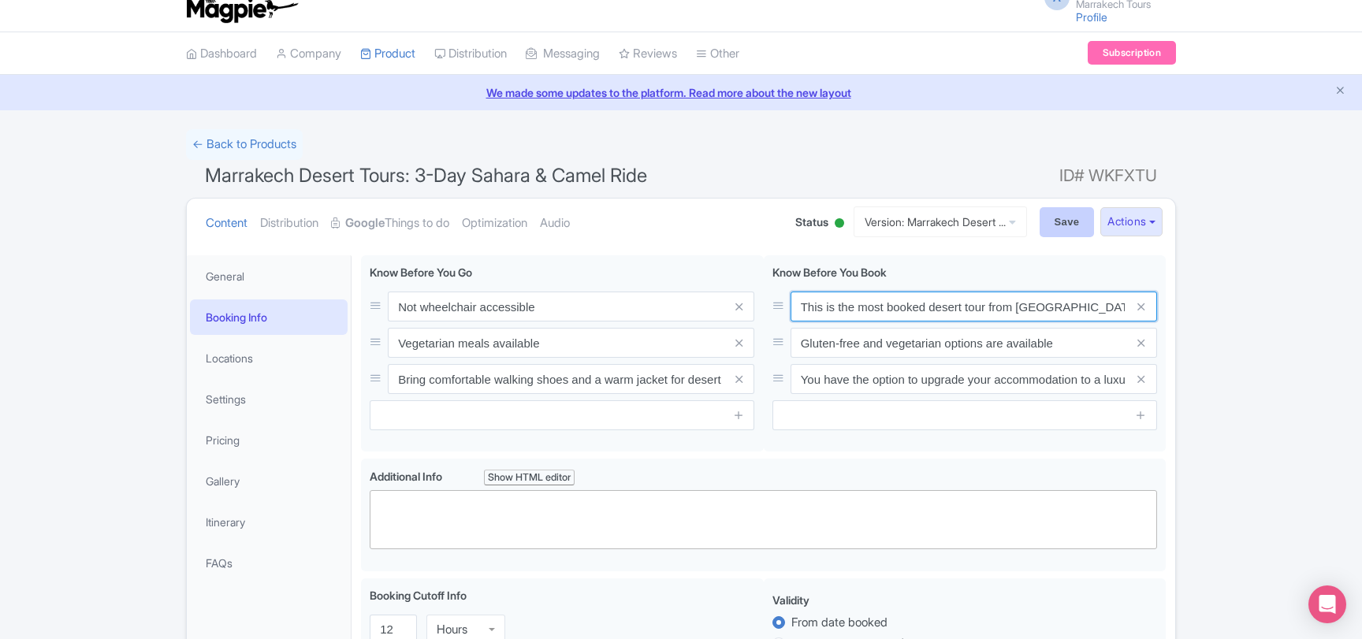
type input "This is the most booked desert tour from [GEOGRAPHIC_DATA]"
click at [1059, 226] on input "Save" at bounding box center [1067, 222] width 55 height 30
type input "Saving..."
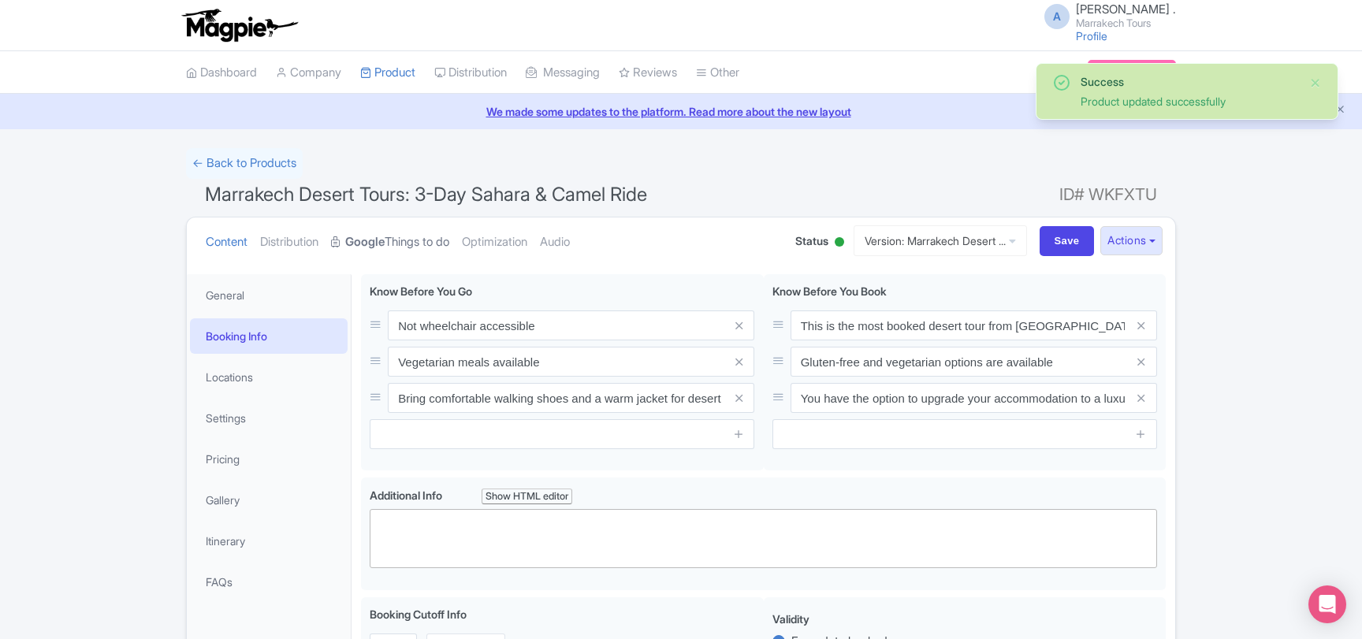
click at [378, 251] on link "Google Things to do" at bounding box center [390, 243] width 118 height 50
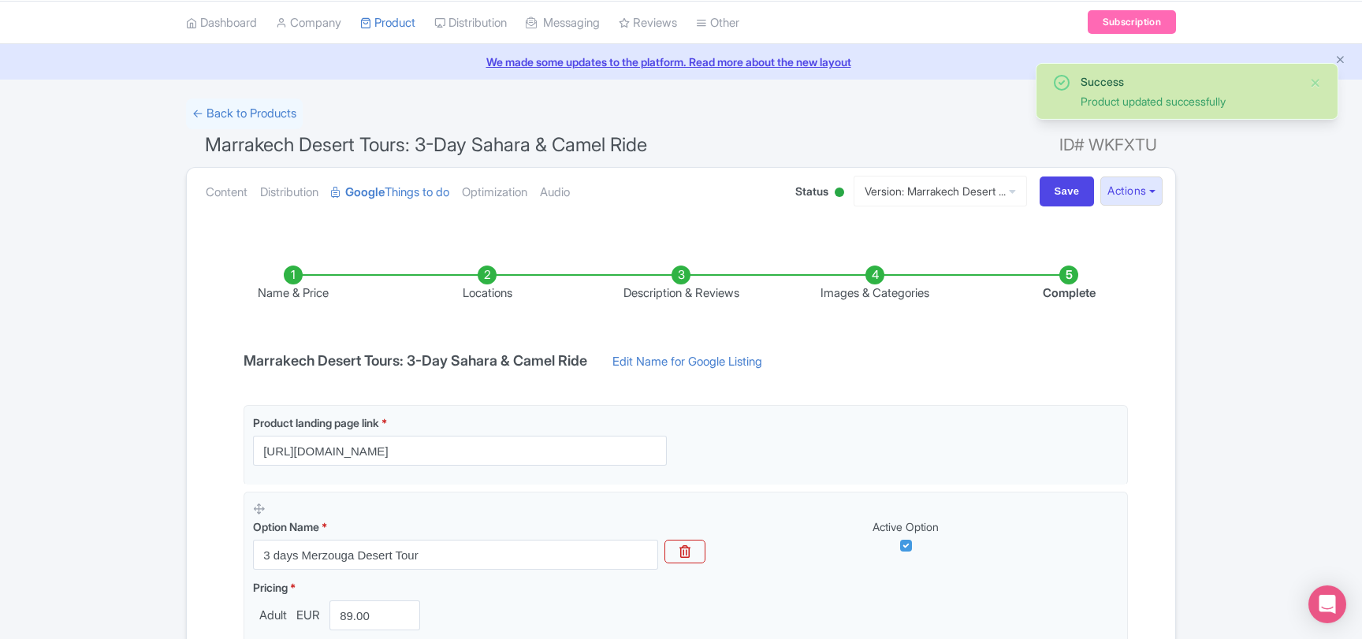
scroll to position [21, 0]
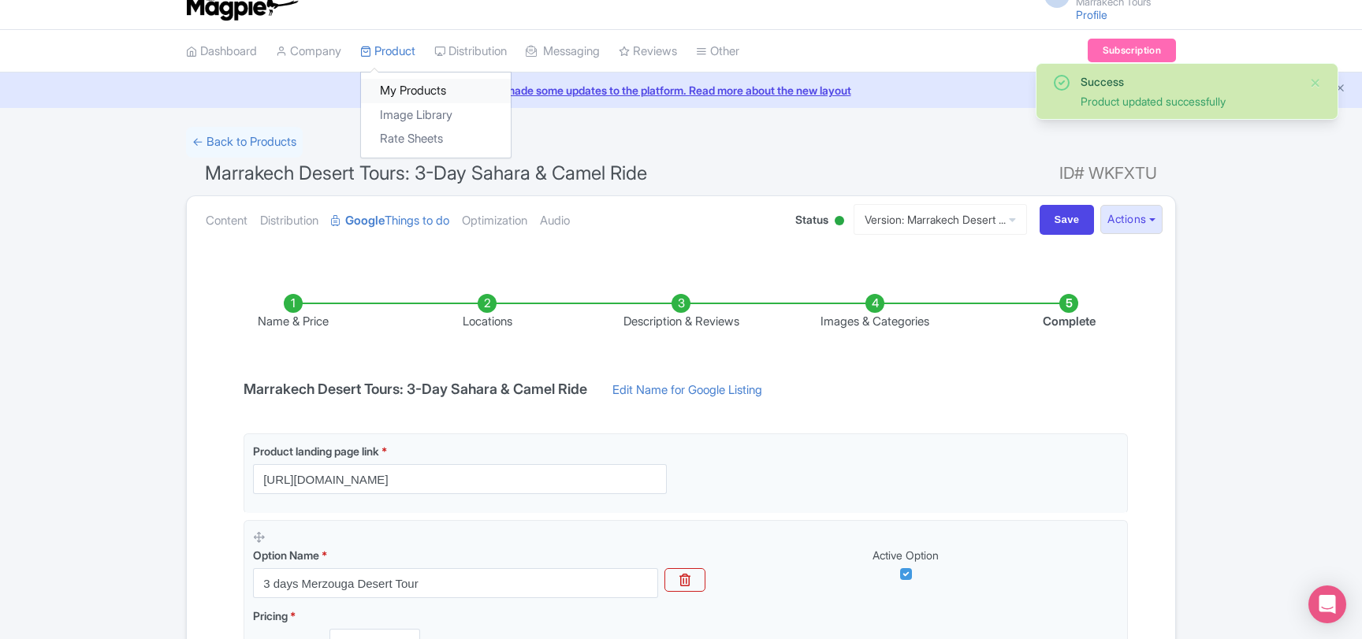
click at [410, 87] on link "My Products" at bounding box center [436, 91] width 150 height 24
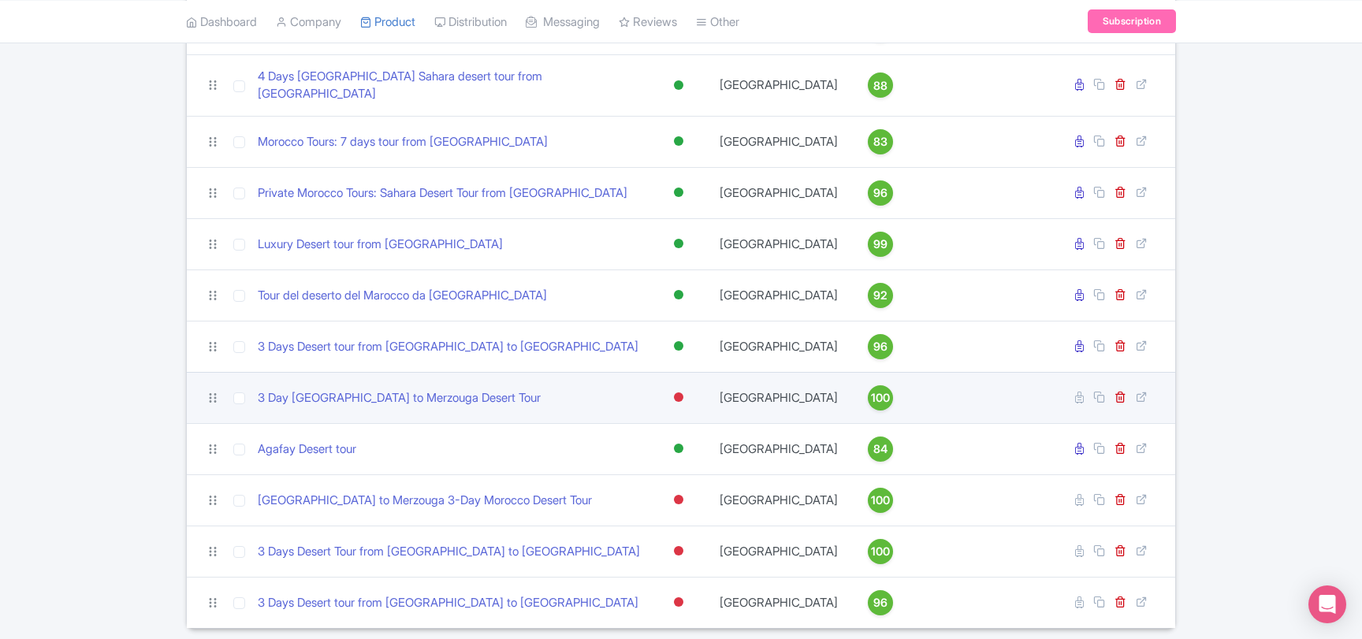
scroll to position [386, 0]
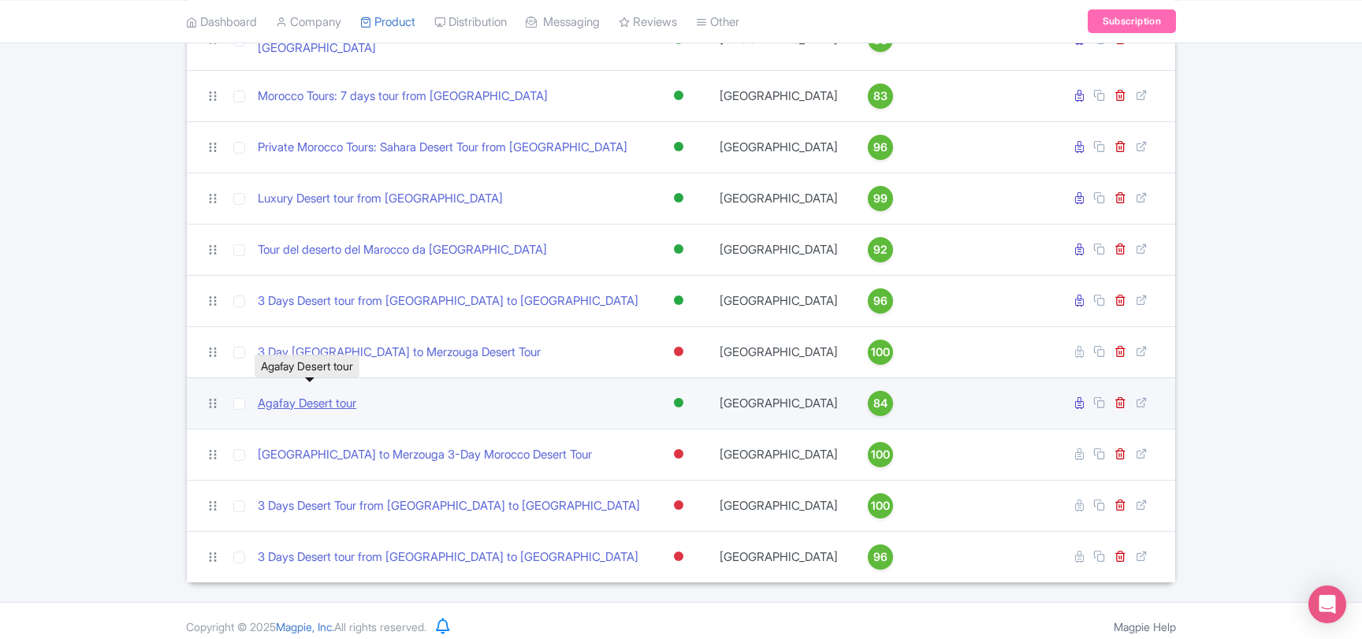
click at [318, 395] on link "Agafay Desert tour" at bounding box center [307, 404] width 99 height 18
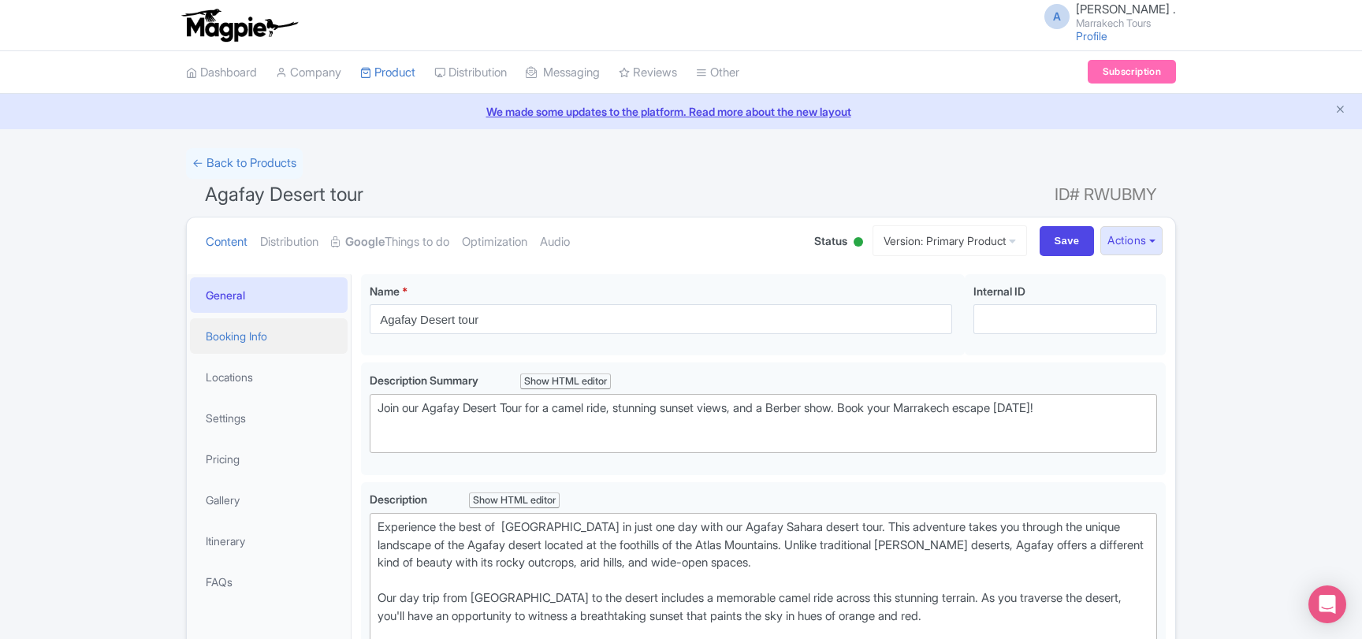
click at [255, 337] on link "Booking Info" at bounding box center [269, 336] width 158 height 35
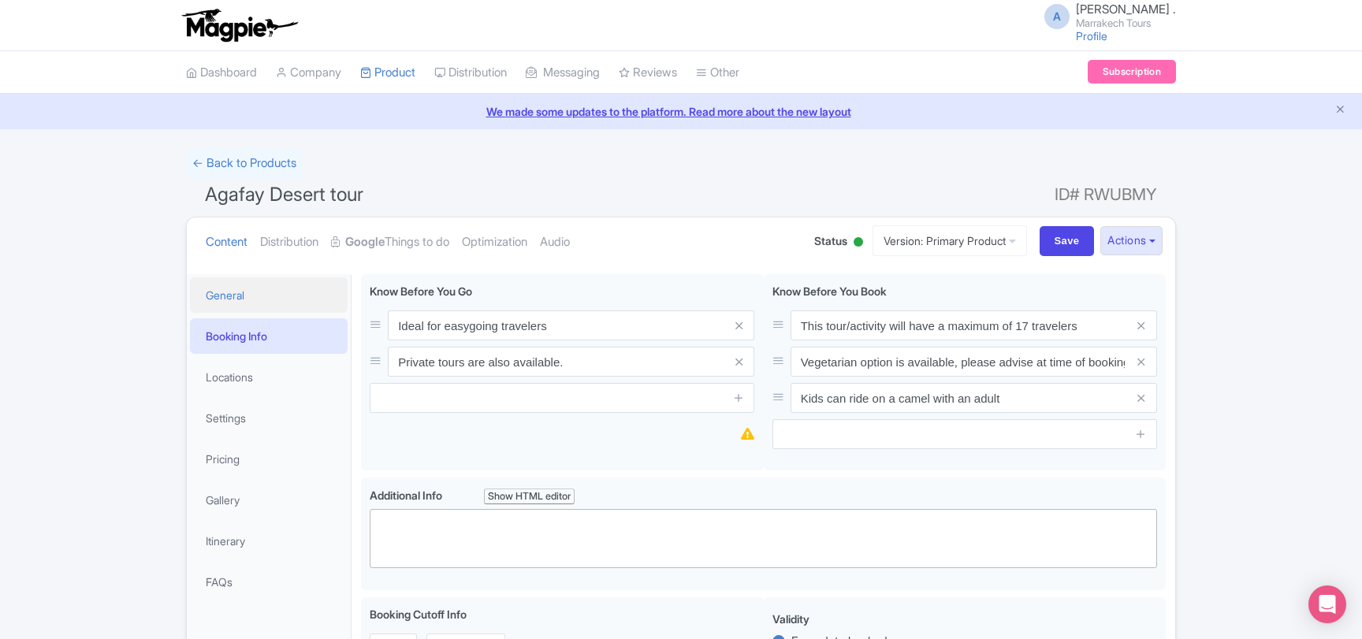
click at [245, 301] on link "General" at bounding box center [269, 295] width 158 height 35
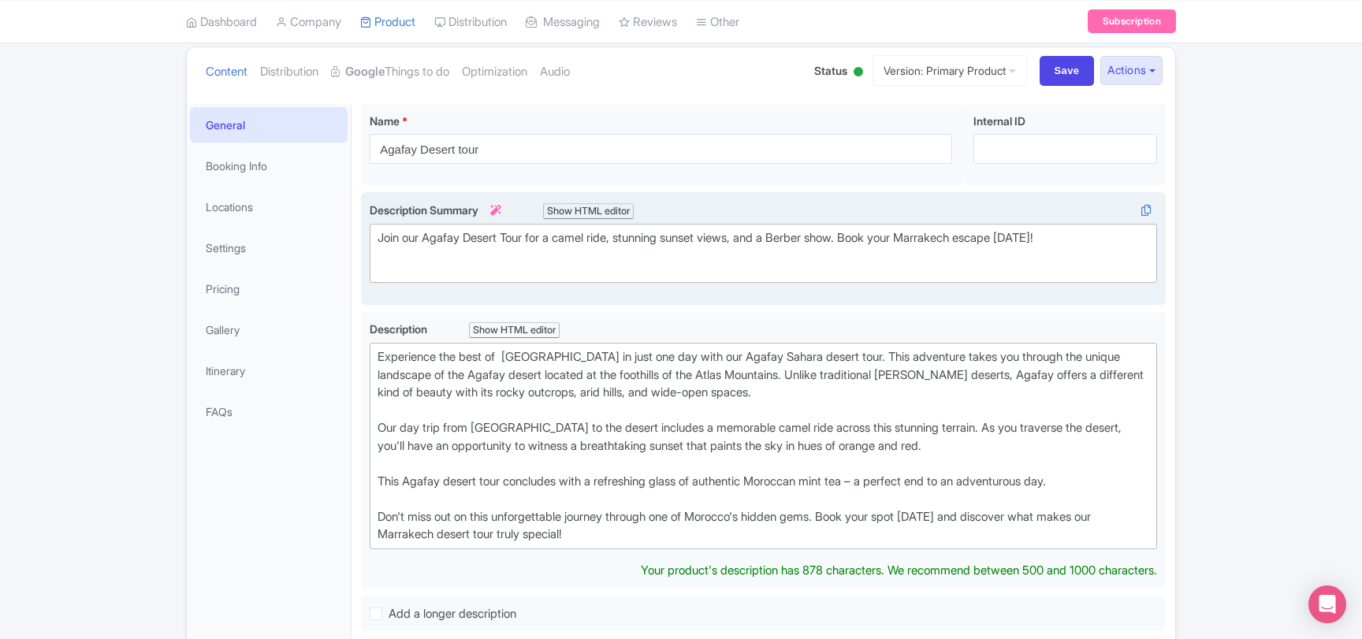
scroll to position [255, 0]
